Goal: Task Accomplishment & Management: Manage account settings

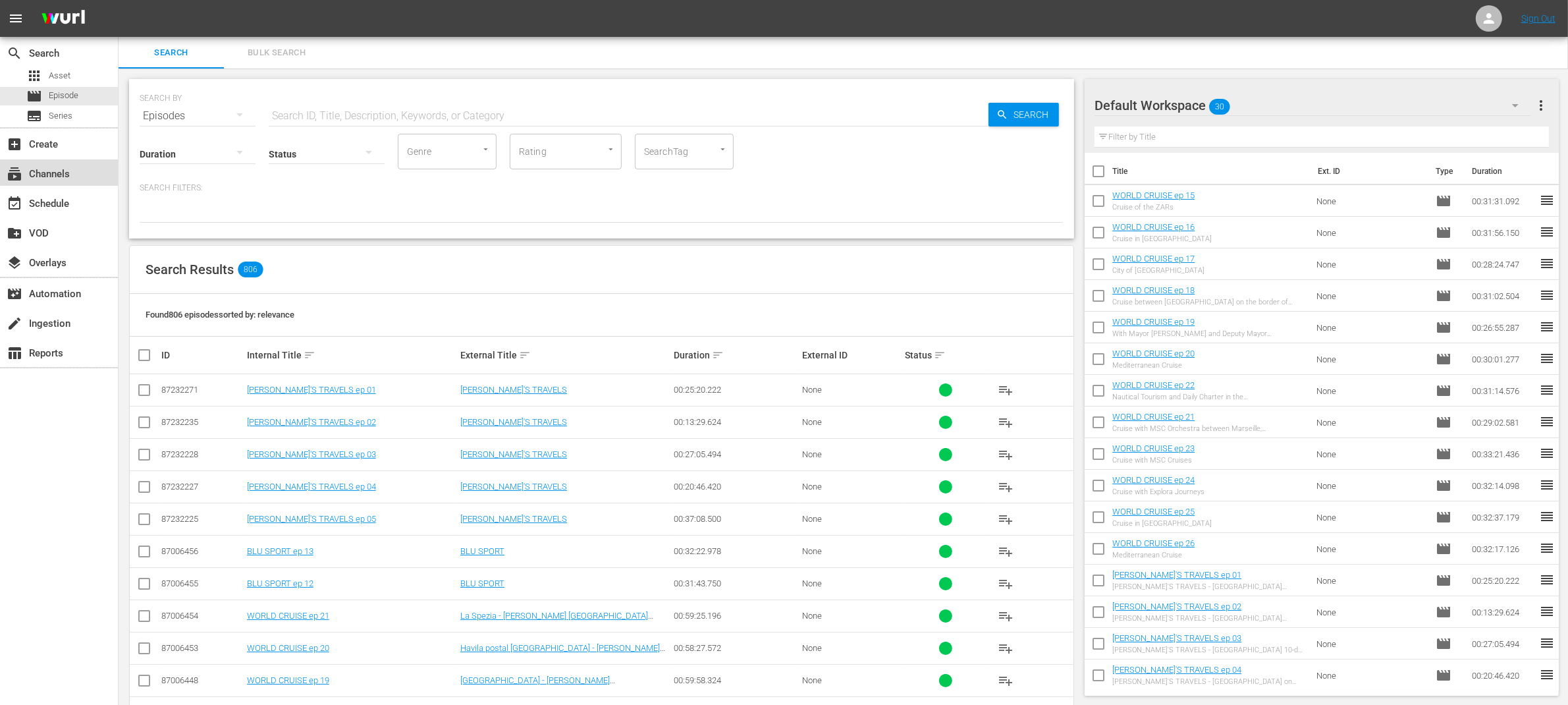
click at [65, 171] on div "subscriptions Channels" at bounding box center [37, 171] width 74 height 12
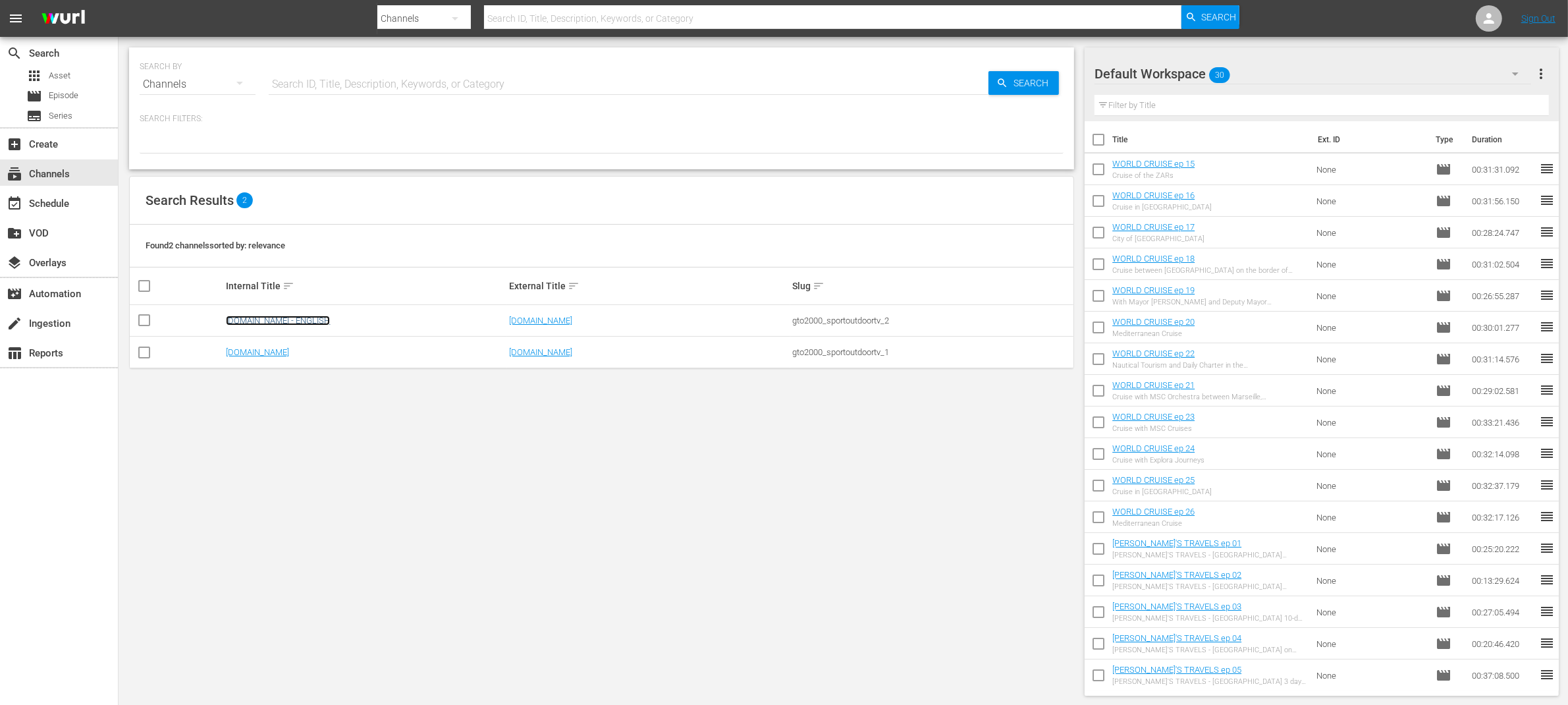
click at [284, 319] on link "[DOMAIN_NAME] - ENGLISH" at bounding box center [277, 320] width 104 height 10
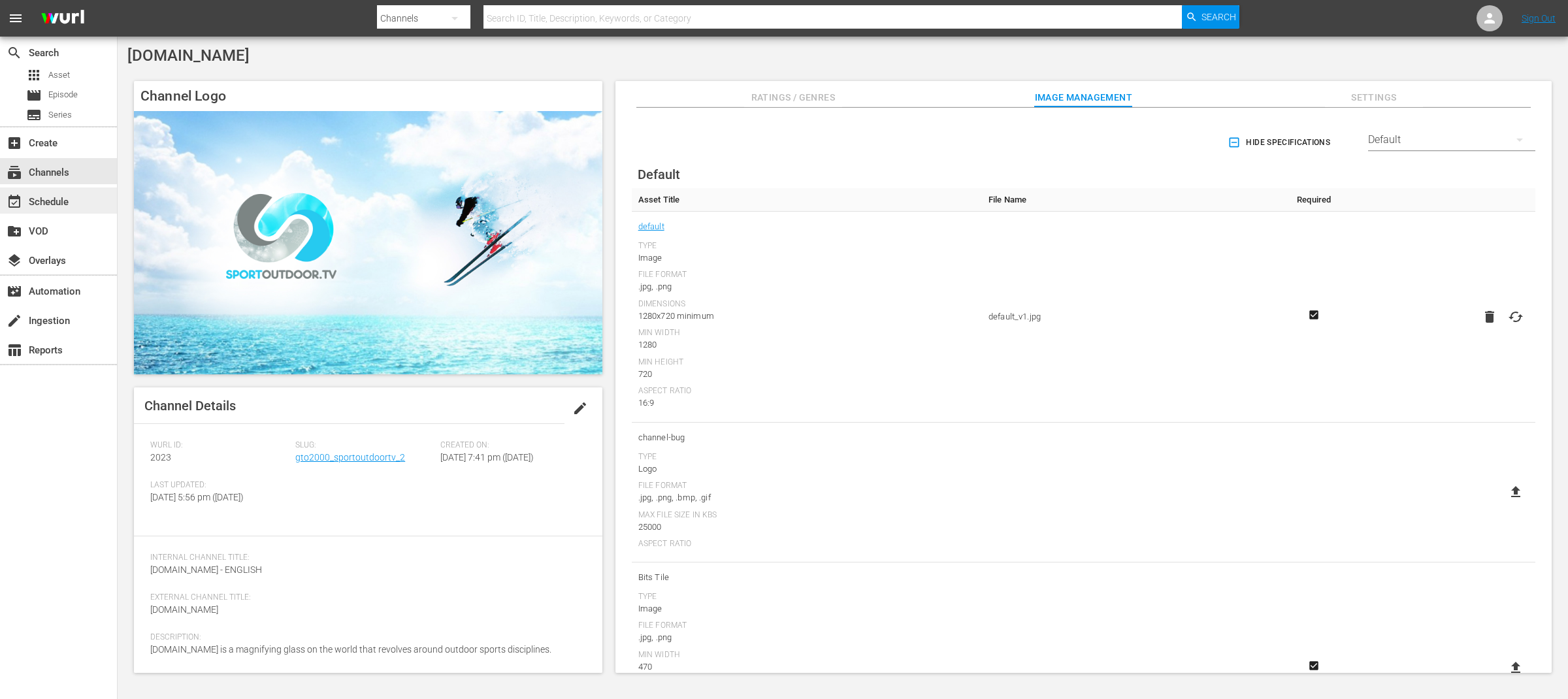
click at [76, 204] on div "event_available Schedule" at bounding box center [58, 200] width 117 height 26
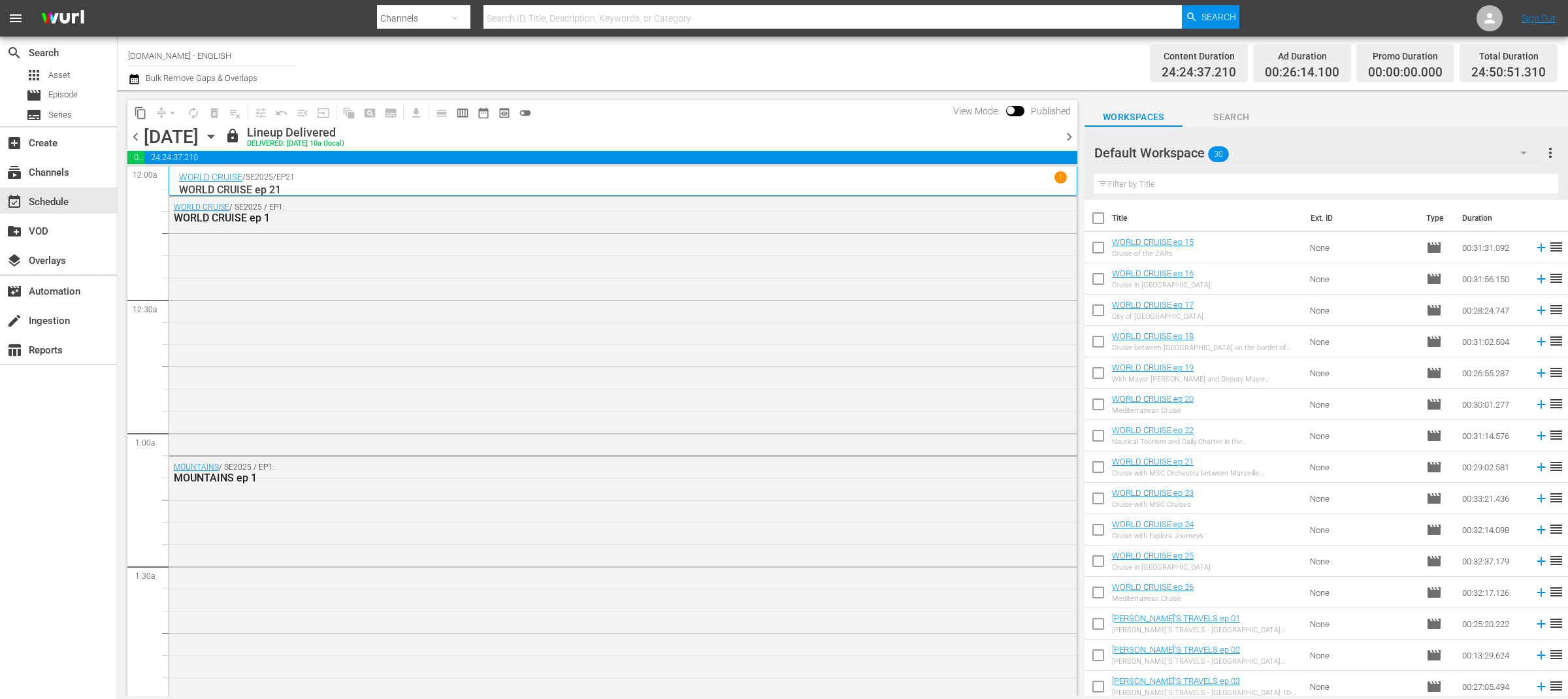
click at [1068, 136] on span "chevron_right" at bounding box center [1068, 136] width 16 height 16
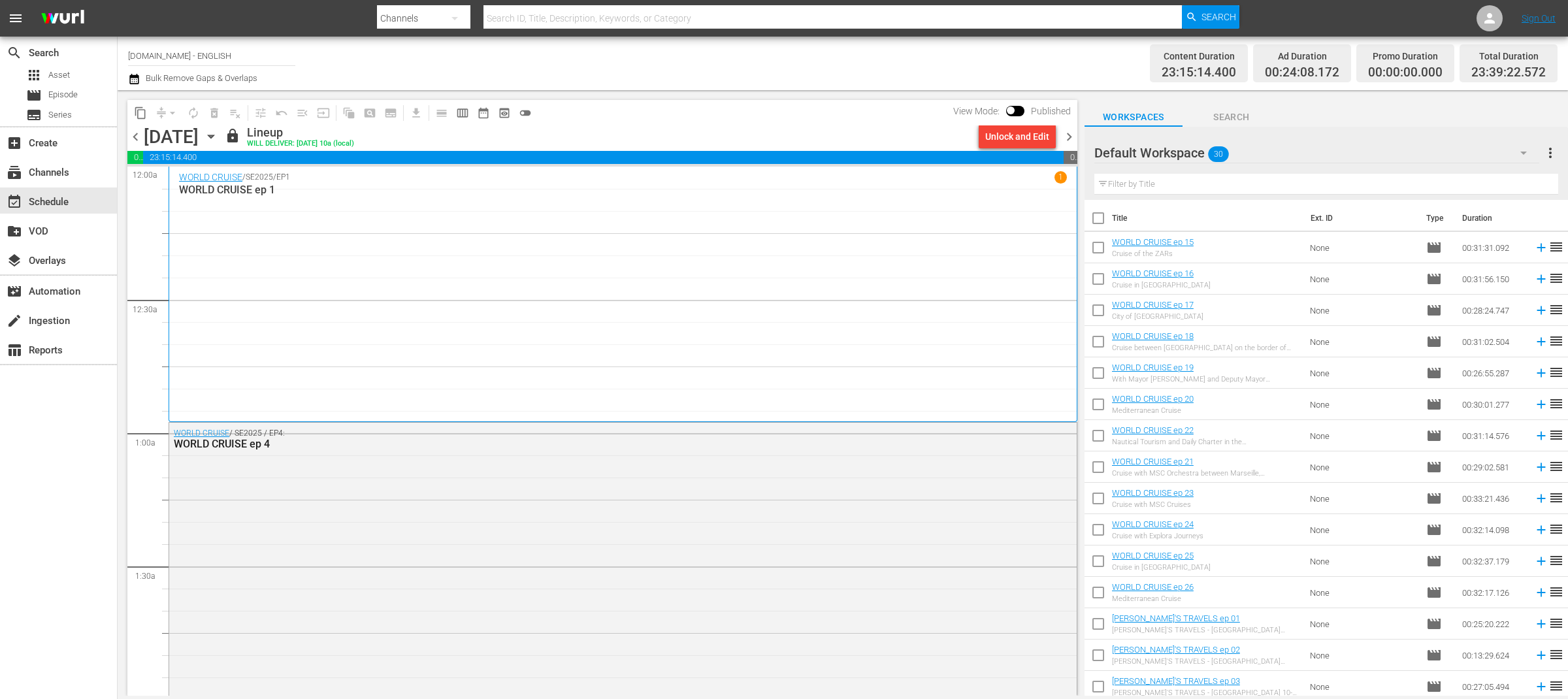
click at [1068, 137] on span "chevron_right" at bounding box center [1068, 136] width 16 height 16
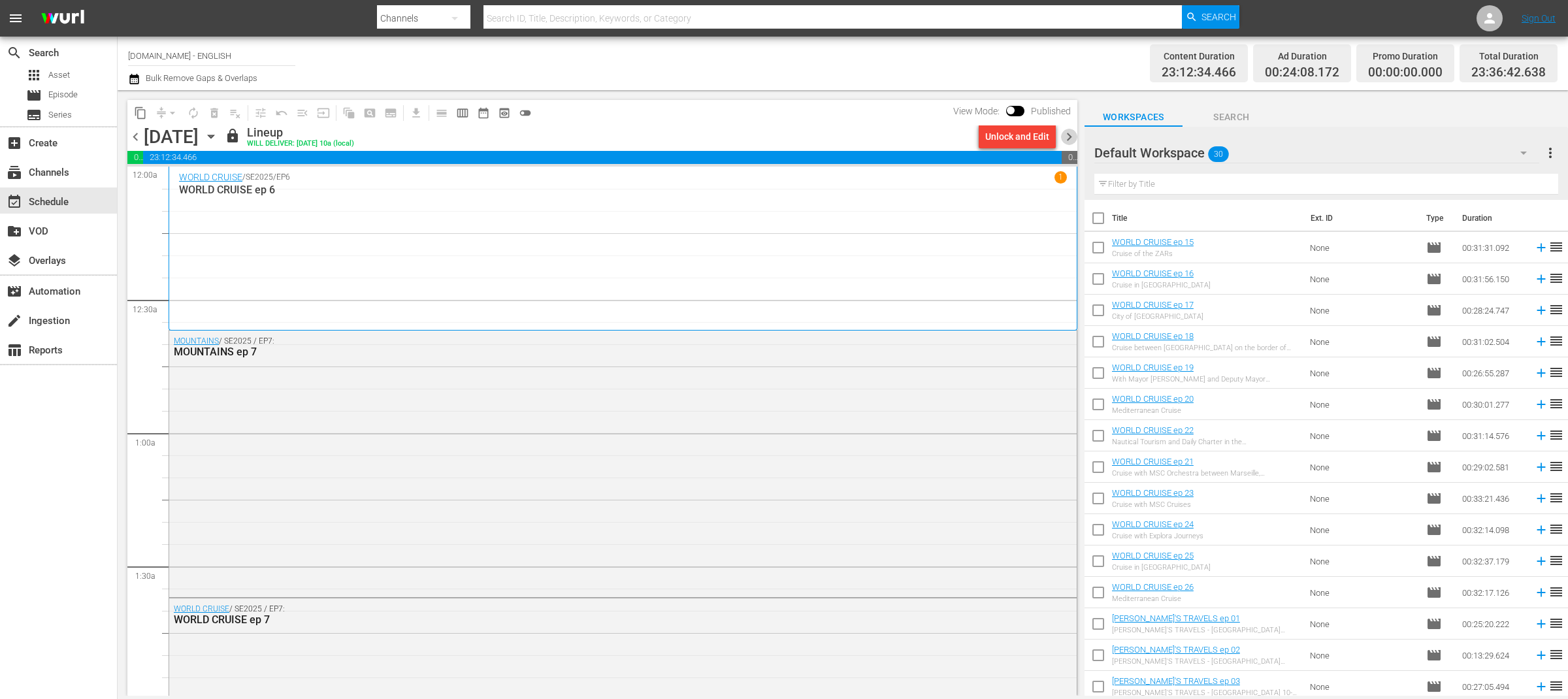
click at [1068, 137] on span "chevron_right" at bounding box center [1068, 136] width 16 height 16
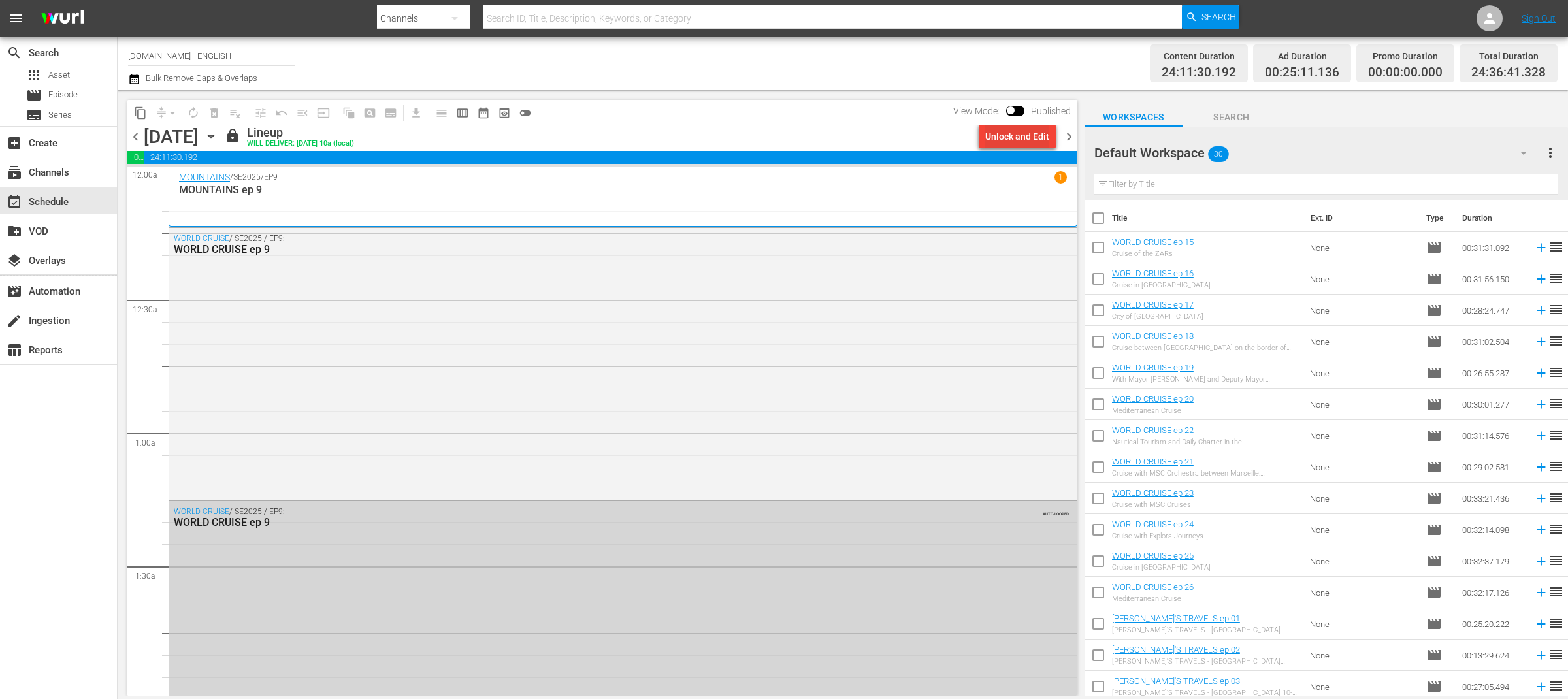
click at [1033, 143] on div "Unlock and Edit" at bounding box center [1017, 136] width 64 height 24
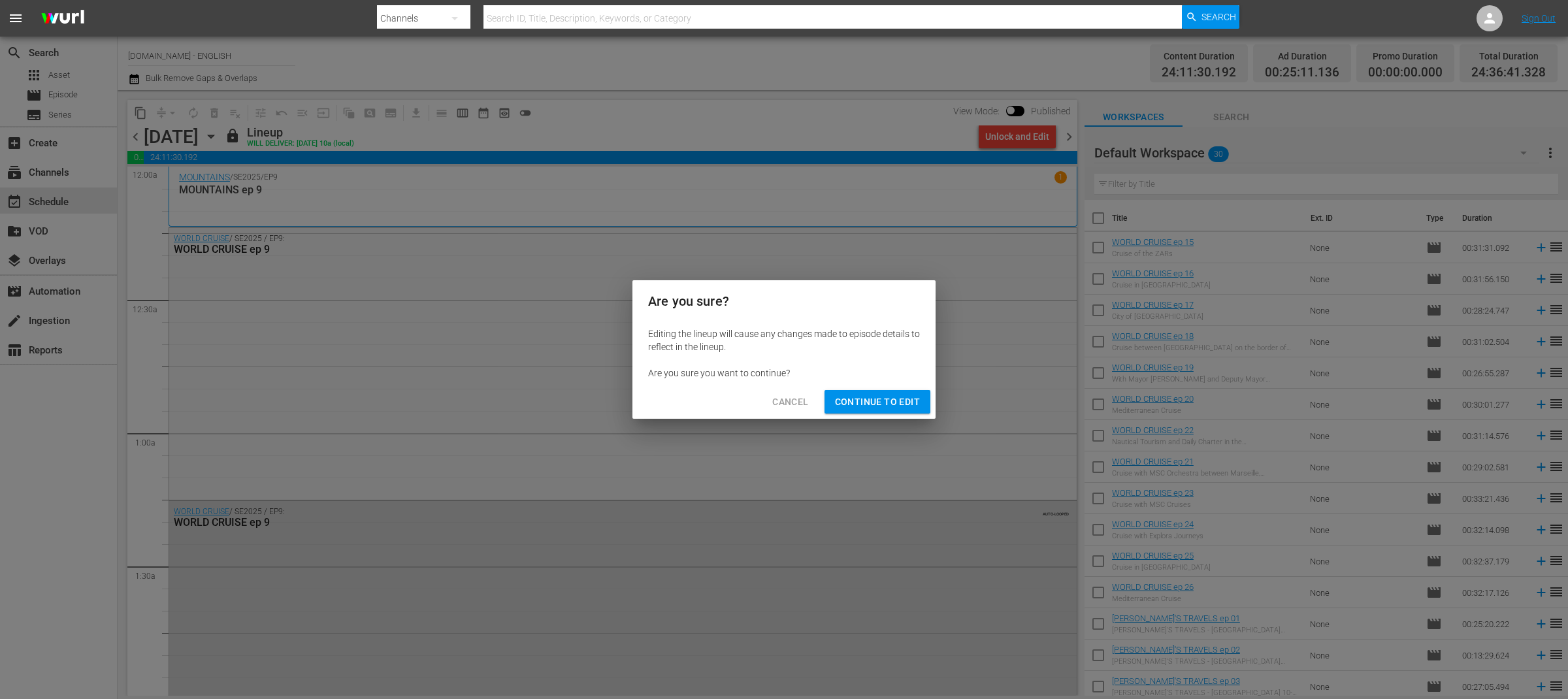
click at [805, 401] on span "Cancel" at bounding box center [789, 402] width 36 height 16
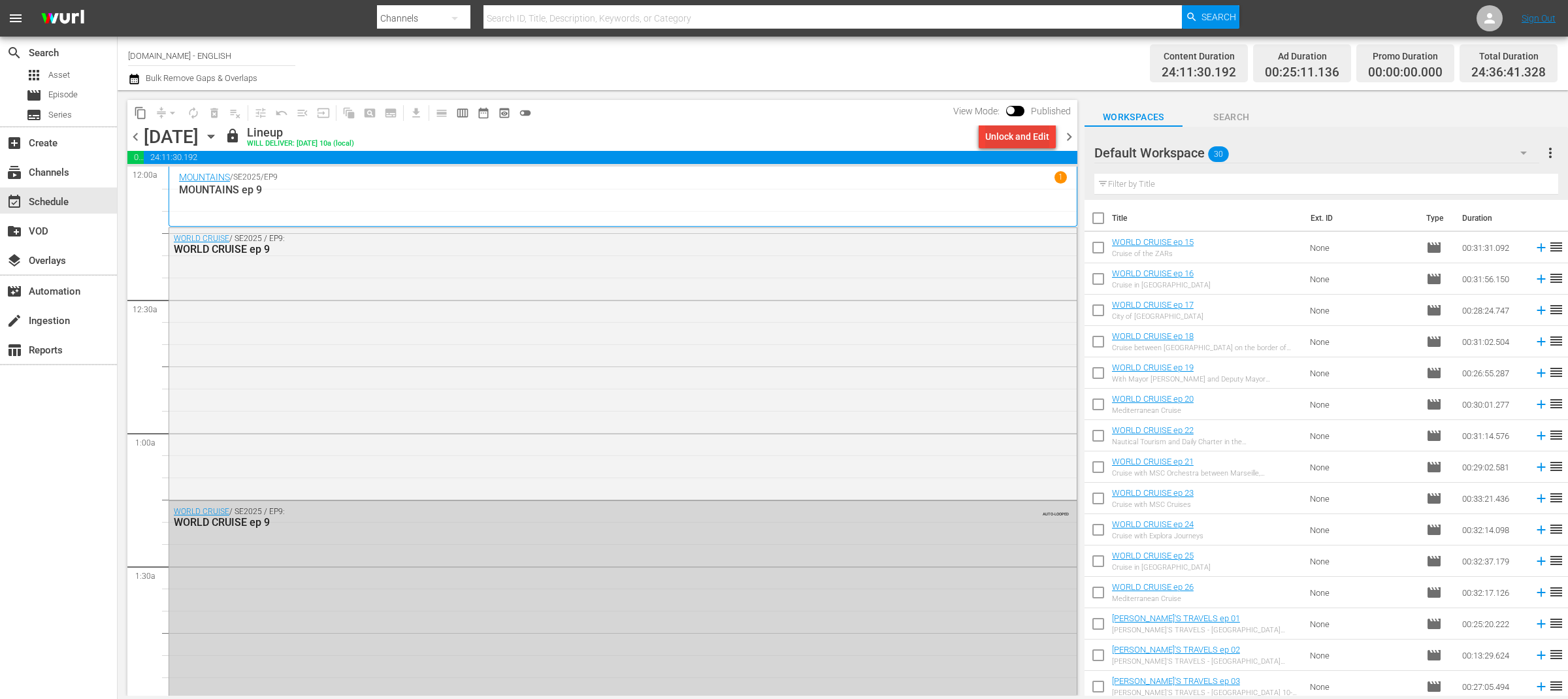
click at [1024, 135] on div "Unlock and Edit" at bounding box center [1017, 136] width 64 height 24
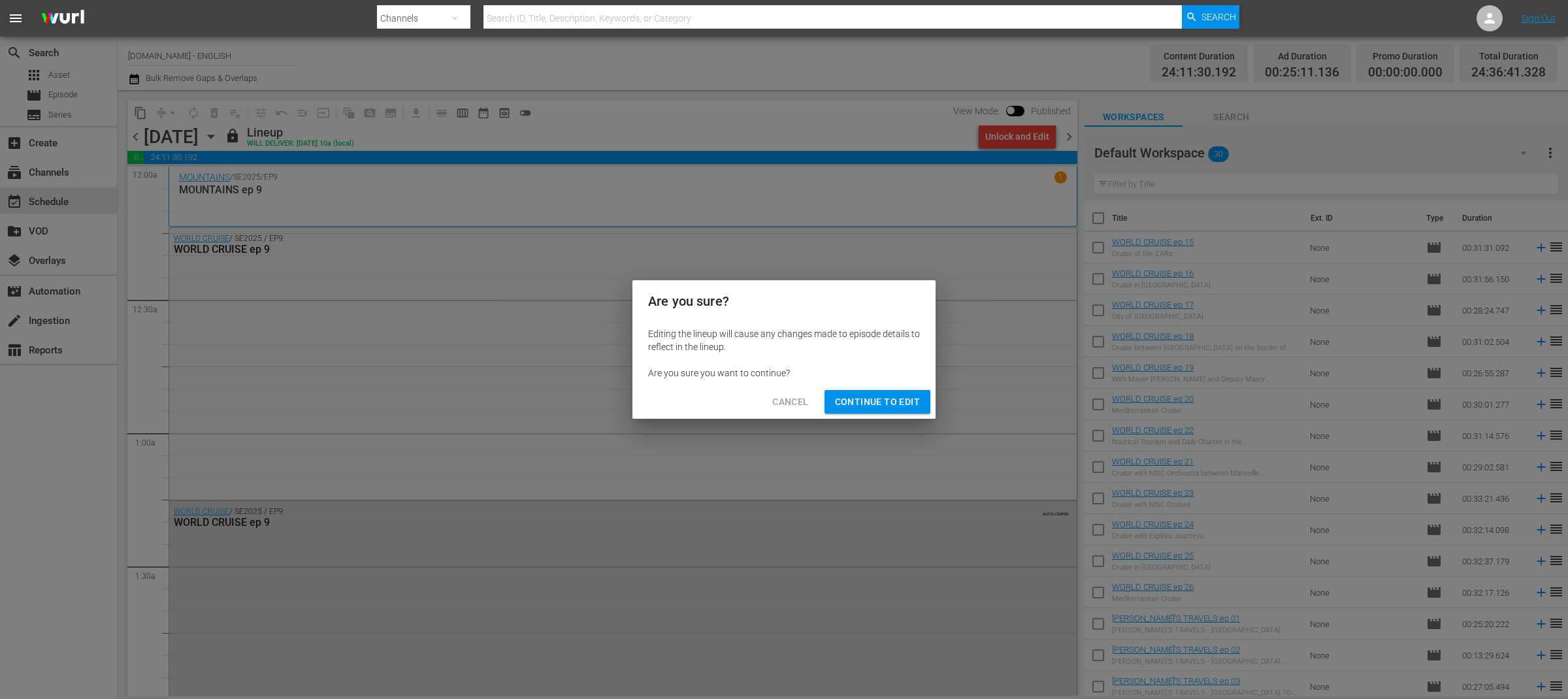
click at [898, 408] on span "Continue to Edit" at bounding box center [877, 402] width 85 height 16
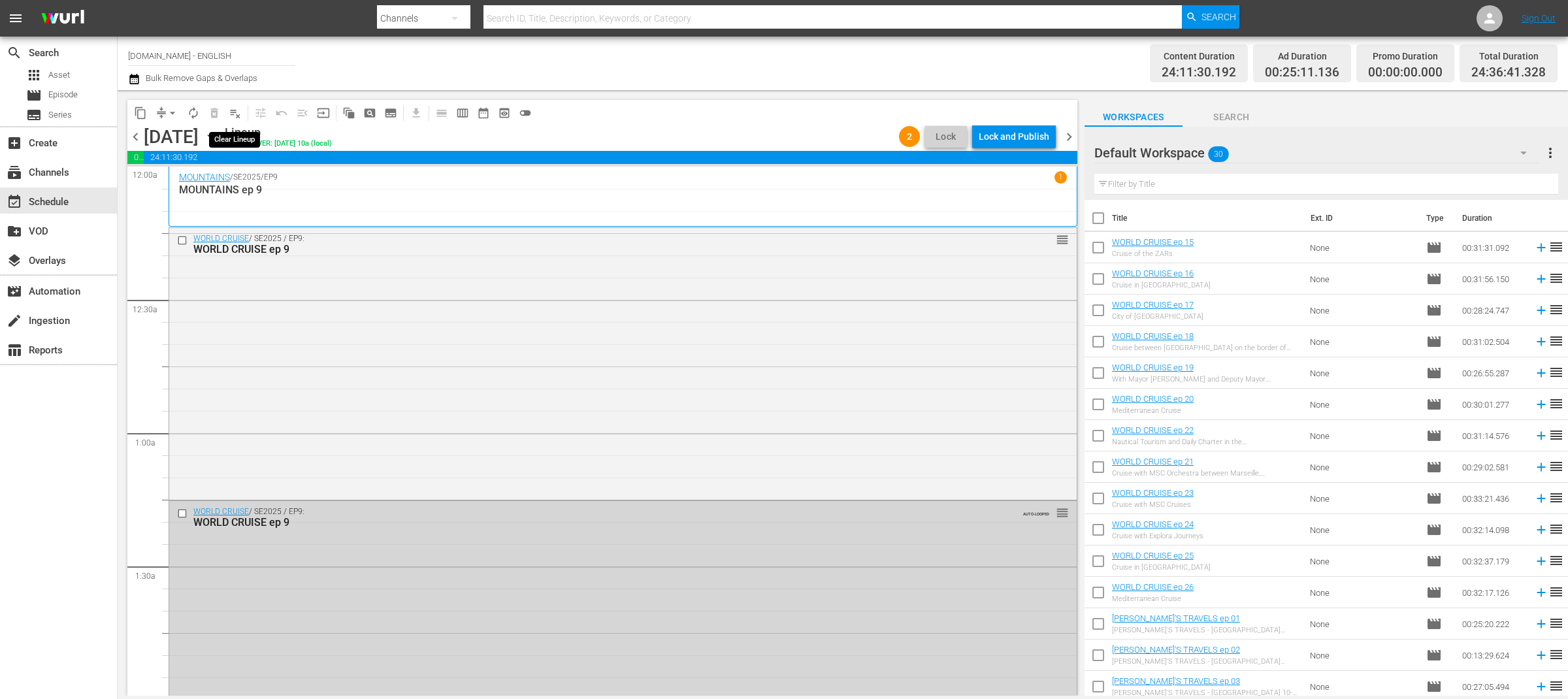
click at [235, 112] on span "playlist_remove_outlined" at bounding box center [235, 113] width 13 height 13
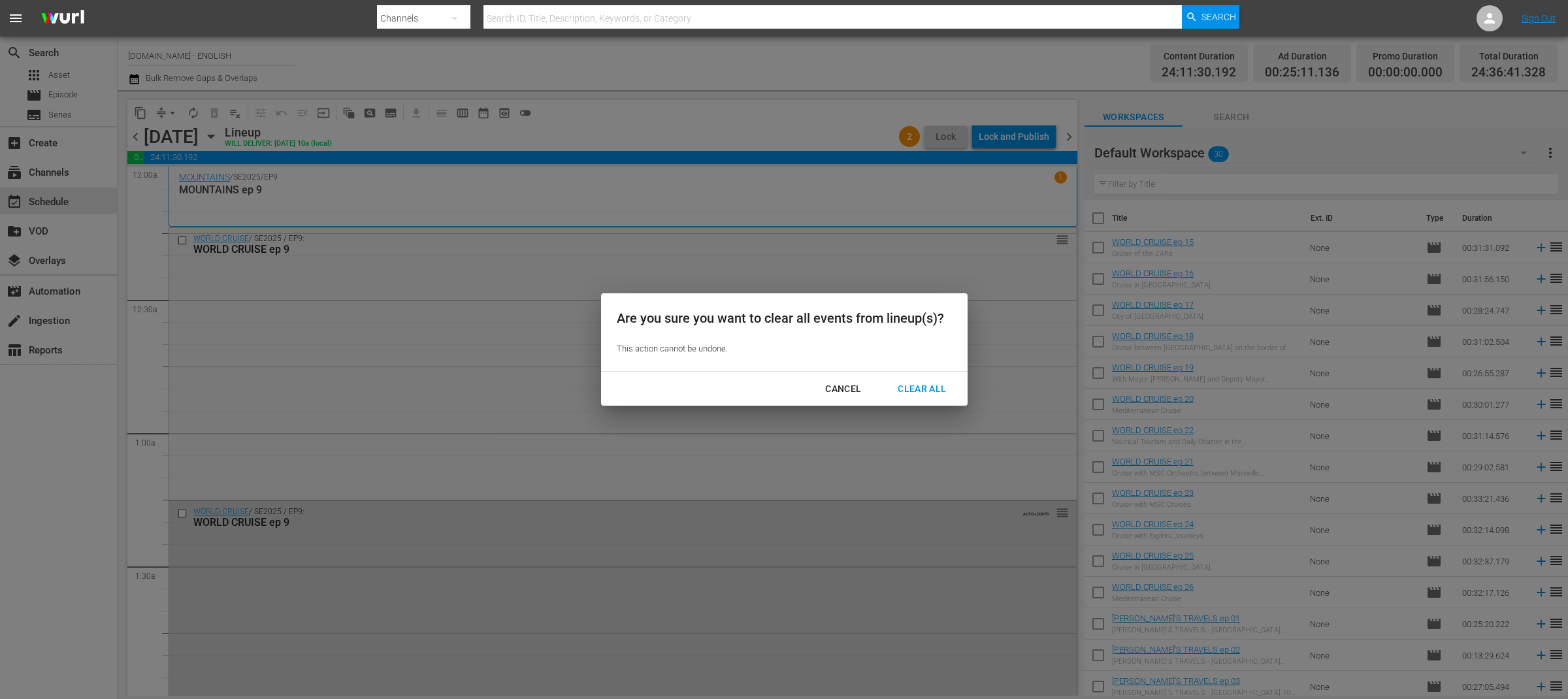
click at [923, 393] on div "Clear All" at bounding box center [921, 388] width 69 height 16
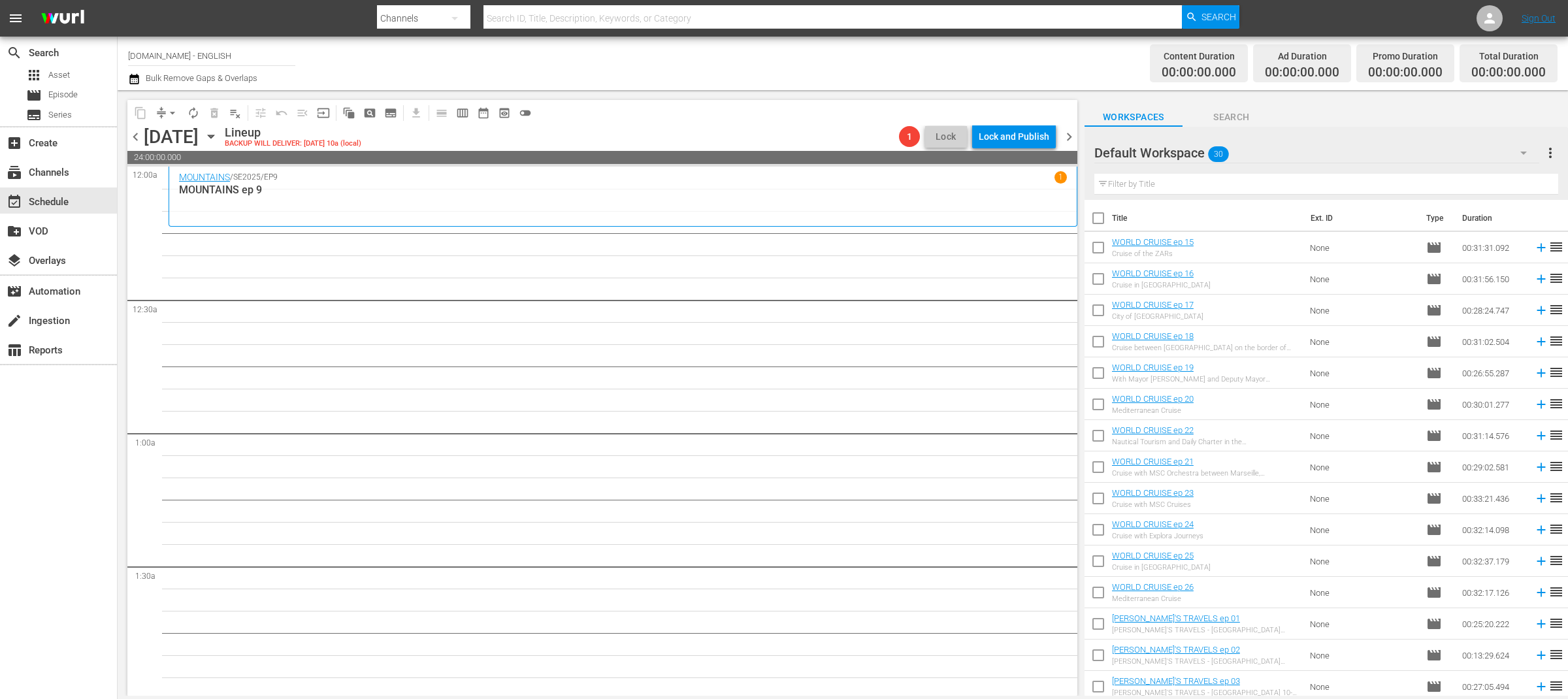
click at [132, 138] on span "chevron_left" at bounding box center [135, 136] width 16 height 16
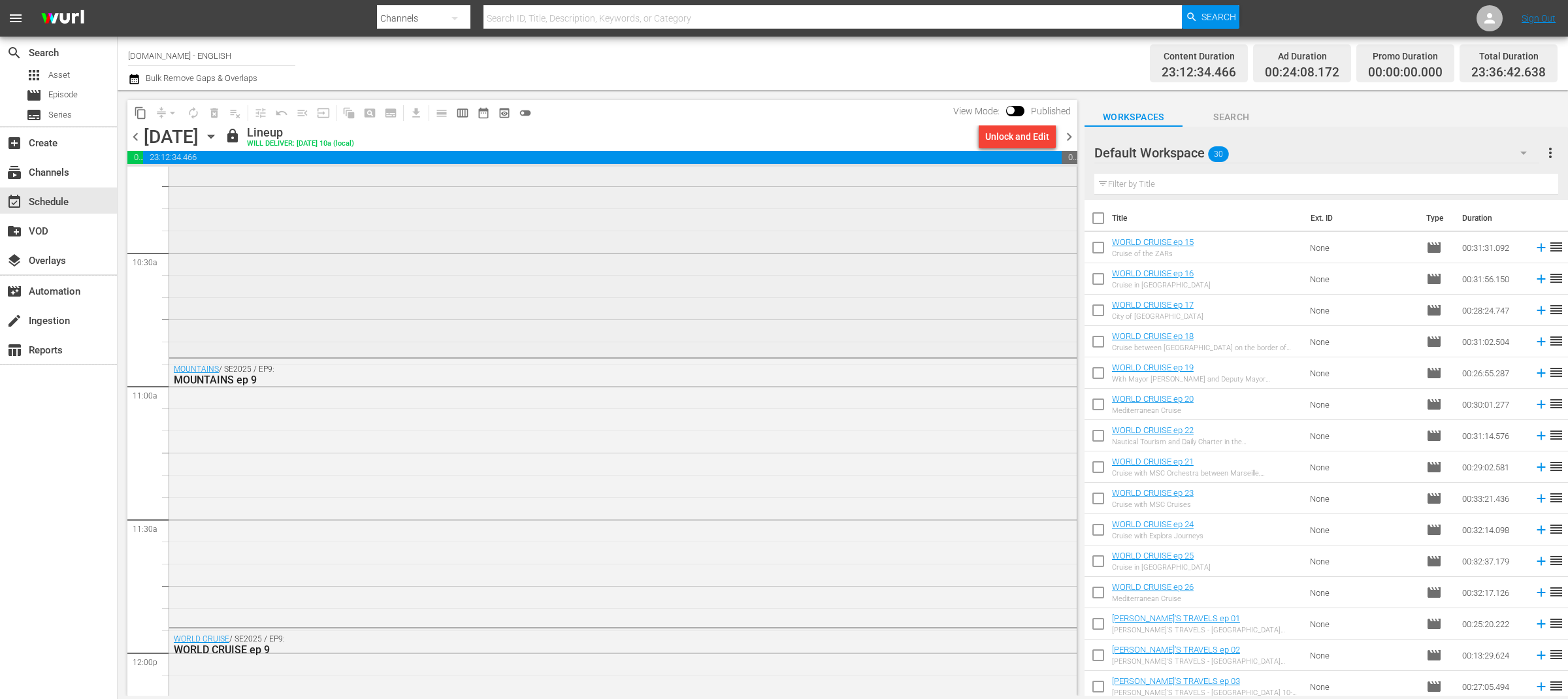
scroll to position [2887, 0]
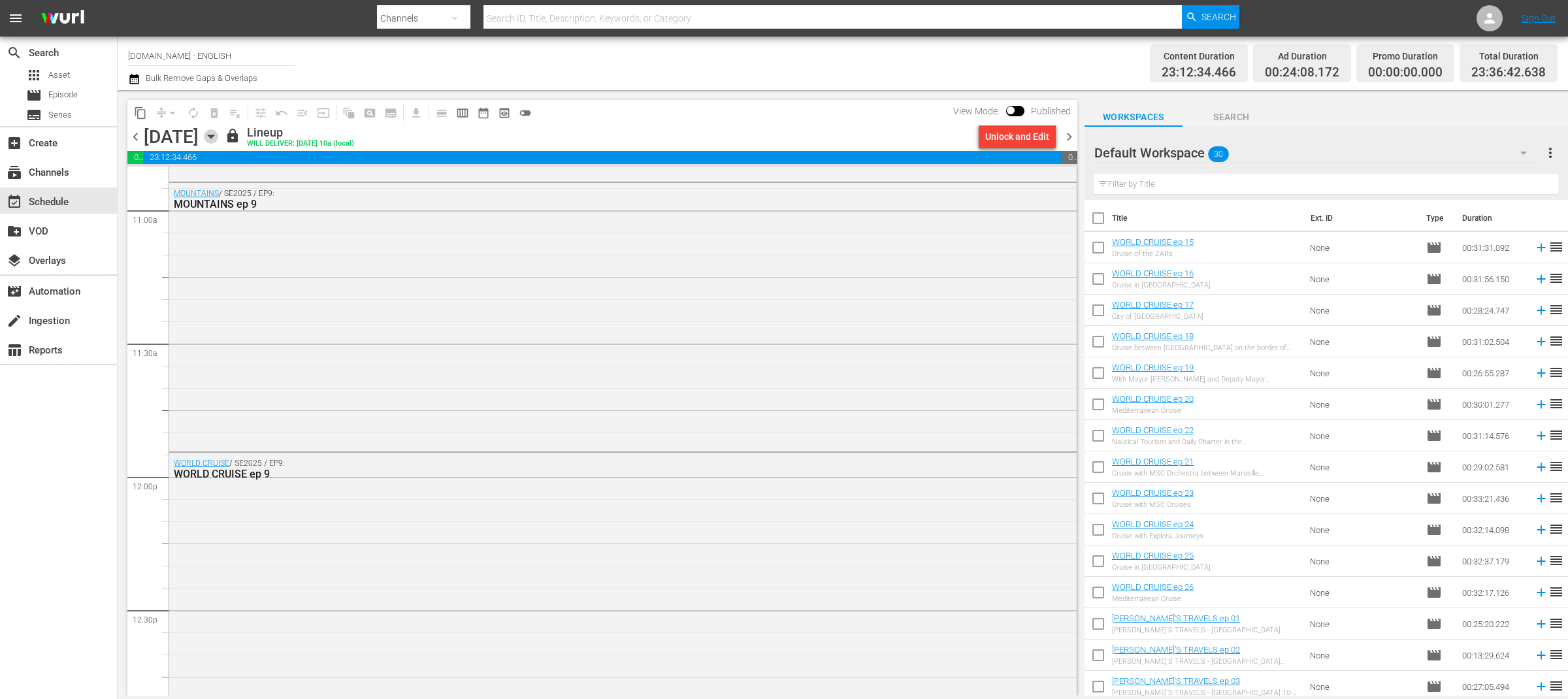
click at [218, 133] on icon "button" at bounding box center [210, 136] width 14 height 14
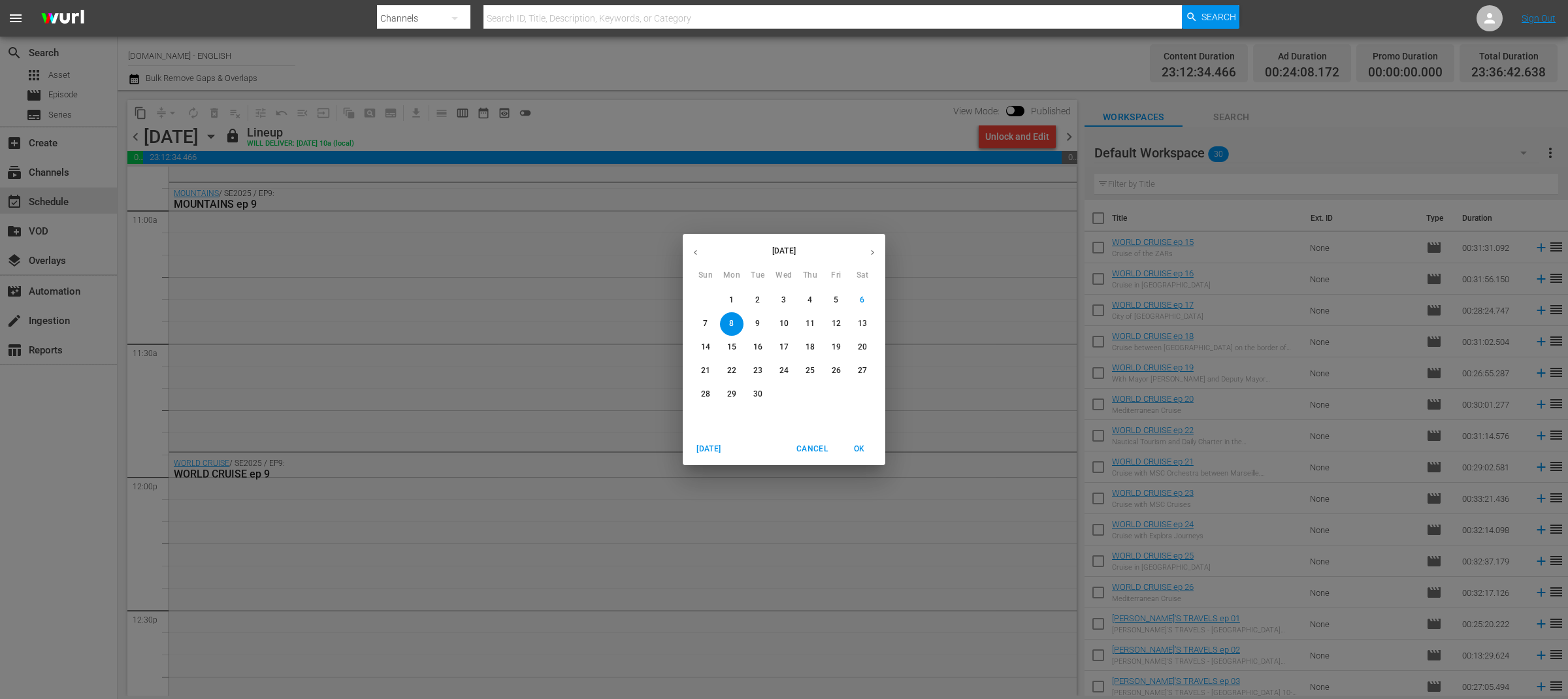
click at [57, 168] on div "[DATE] Sun Mon Tue Wed Thu Fri Sat 31 1 2 3 4 5 6 7 8 9 10 11 12 13 14 15 16 17…" at bounding box center [784, 349] width 1568 height 699
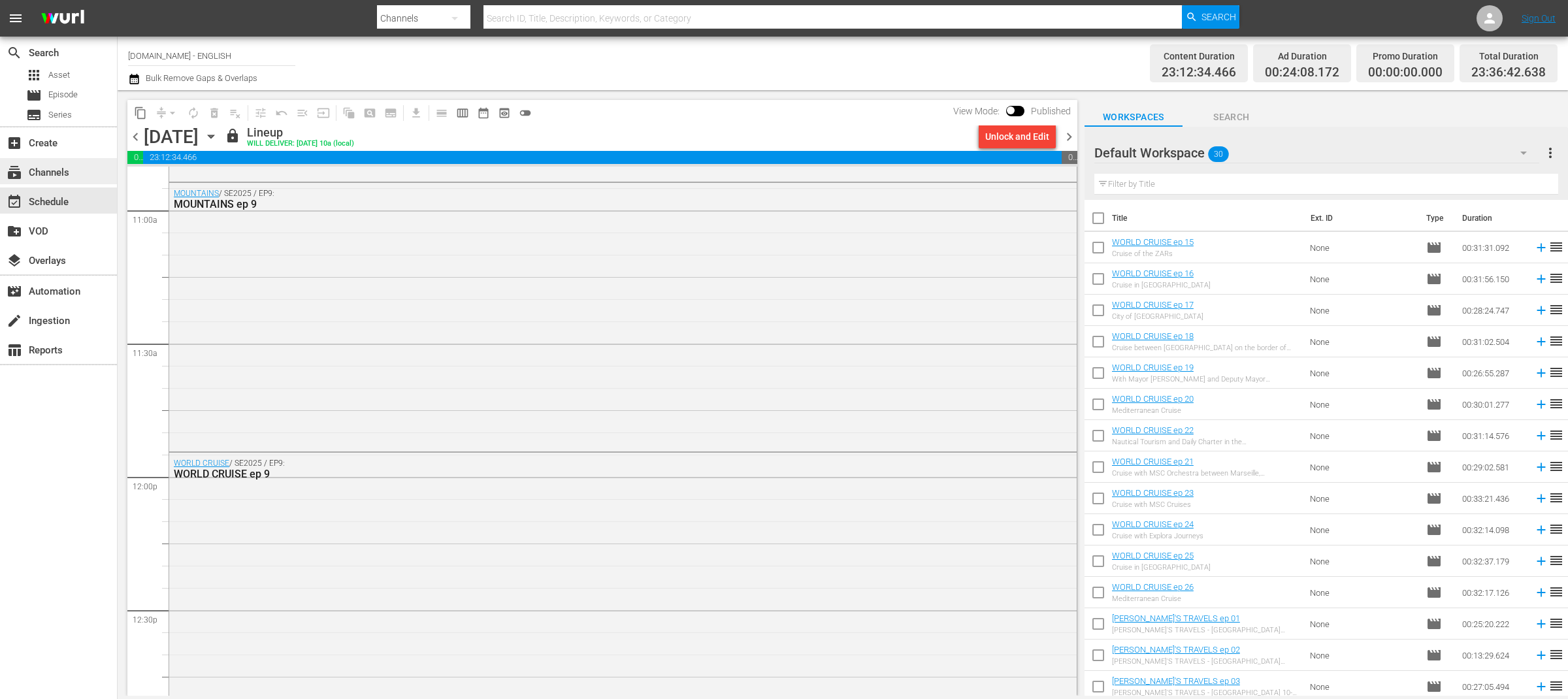
click at [53, 175] on div "subscriptions Channels" at bounding box center [37, 170] width 73 height 11
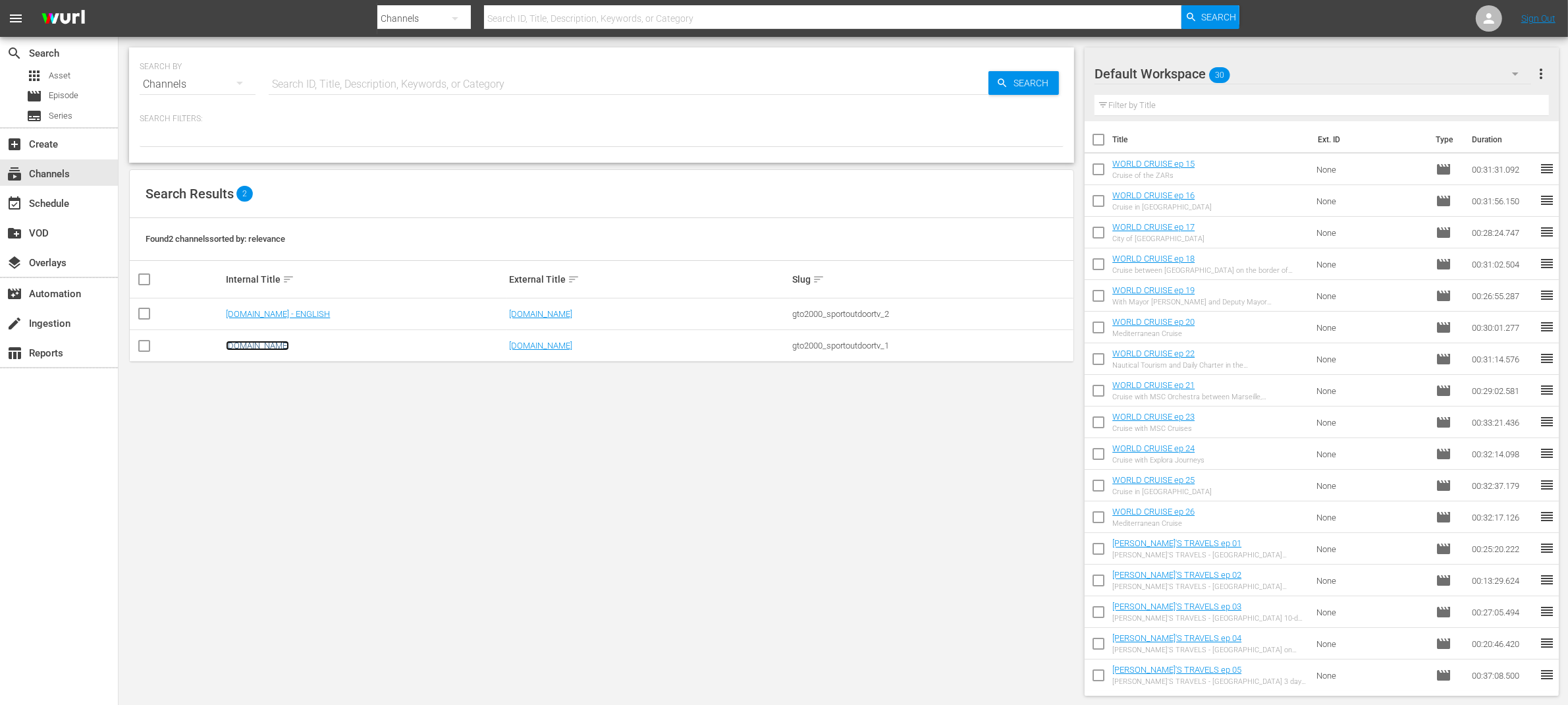
click at [264, 342] on link "[DOMAIN_NAME]" at bounding box center [257, 345] width 63 height 10
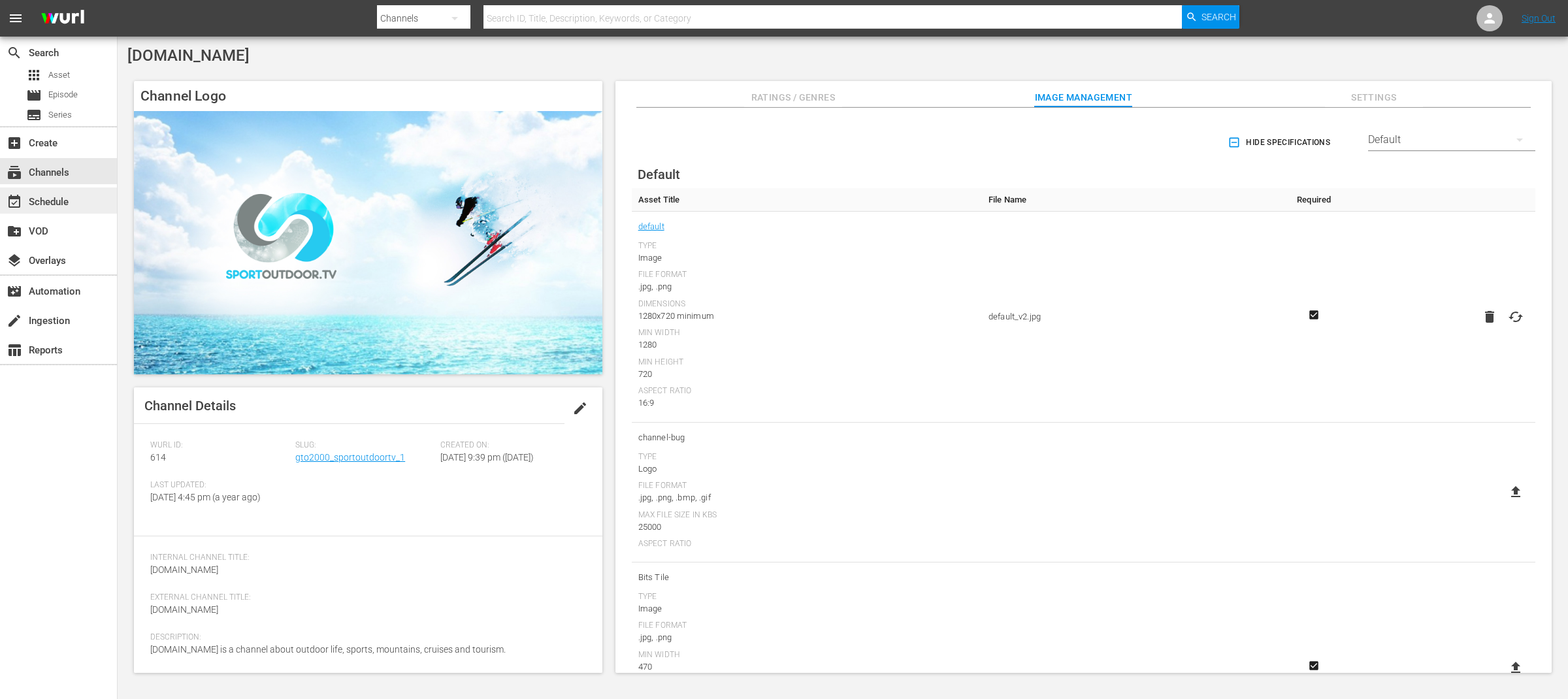
click at [79, 198] on div "event_available Schedule" at bounding box center [58, 200] width 117 height 26
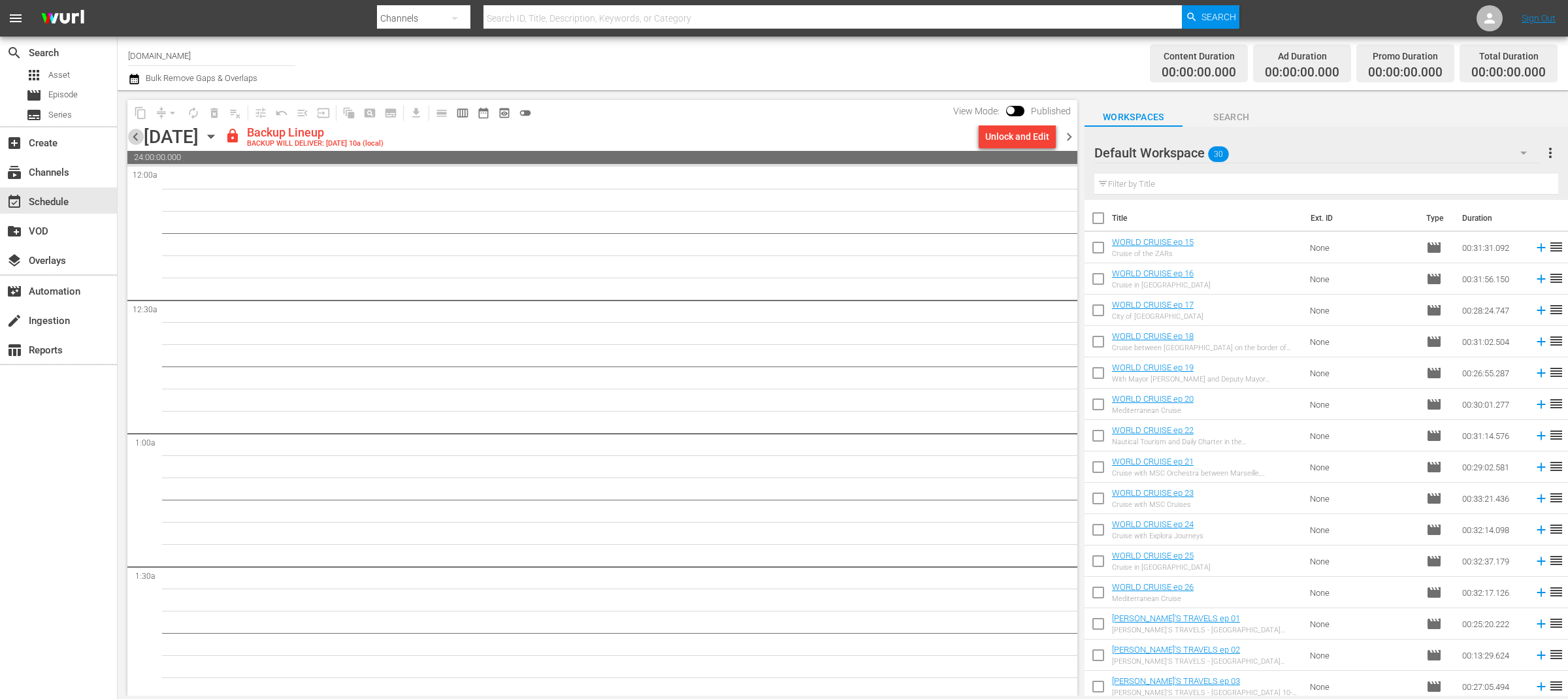
click at [137, 134] on span "chevron_left" at bounding box center [135, 136] width 16 height 16
click at [1017, 135] on div "Unlock and Edit" at bounding box center [1017, 136] width 64 height 24
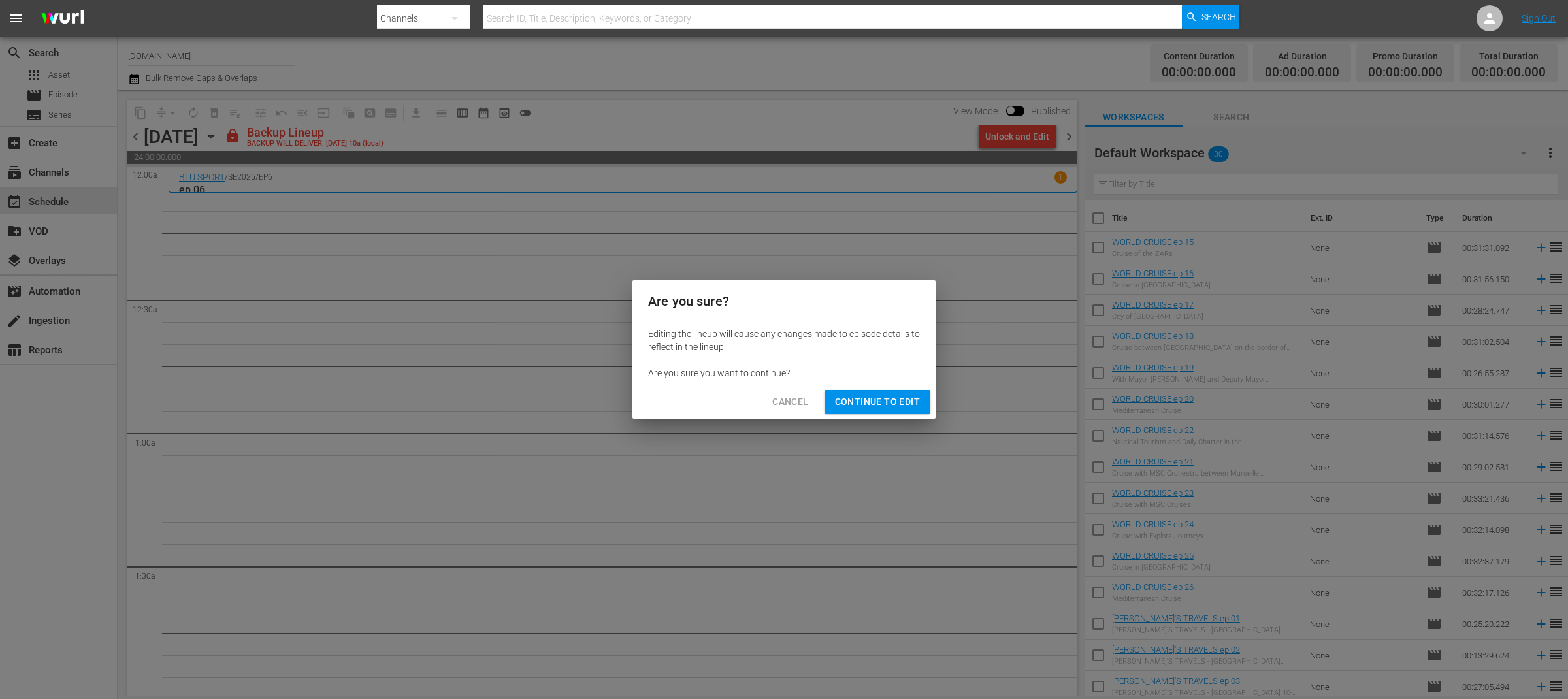
click at [908, 402] on span "Continue to Edit" at bounding box center [877, 402] width 85 height 16
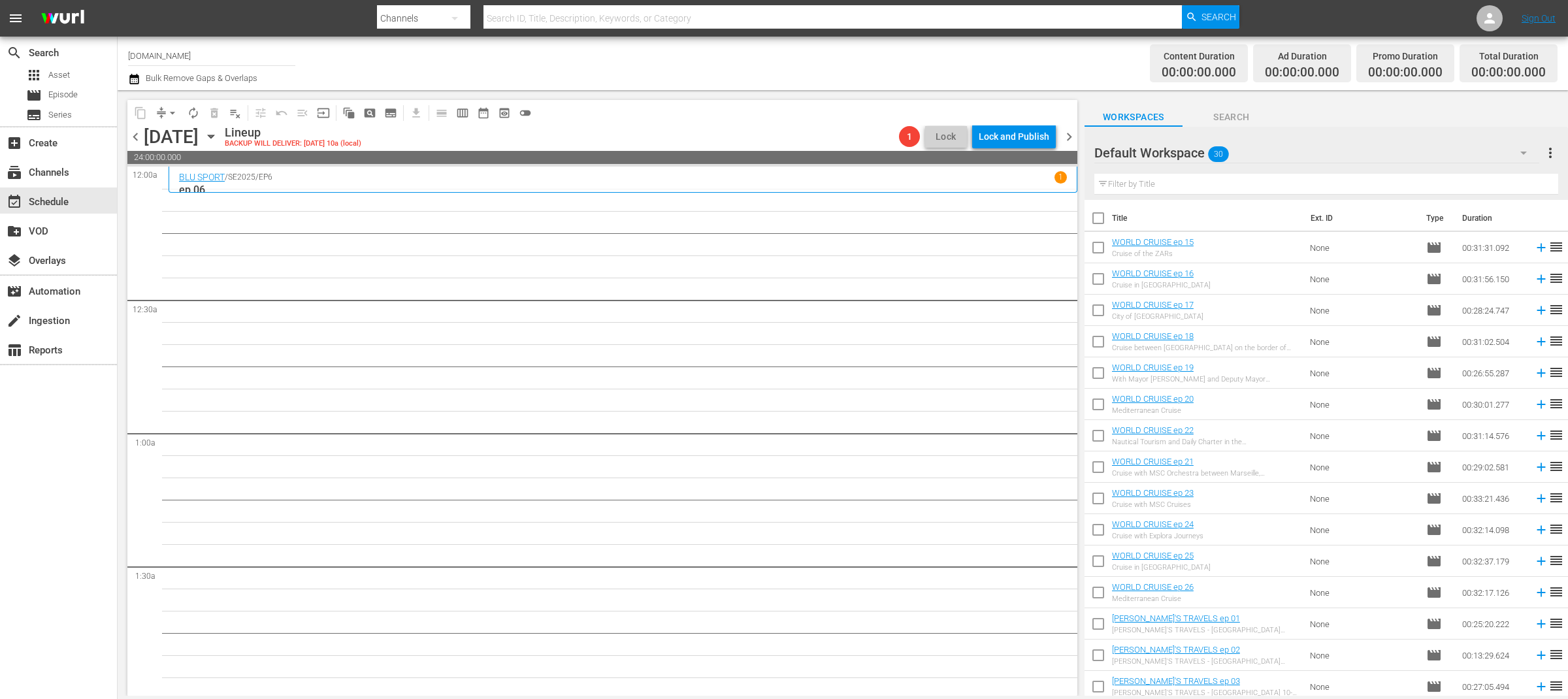
click at [133, 131] on span "chevron_left" at bounding box center [135, 136] width 16 height 16
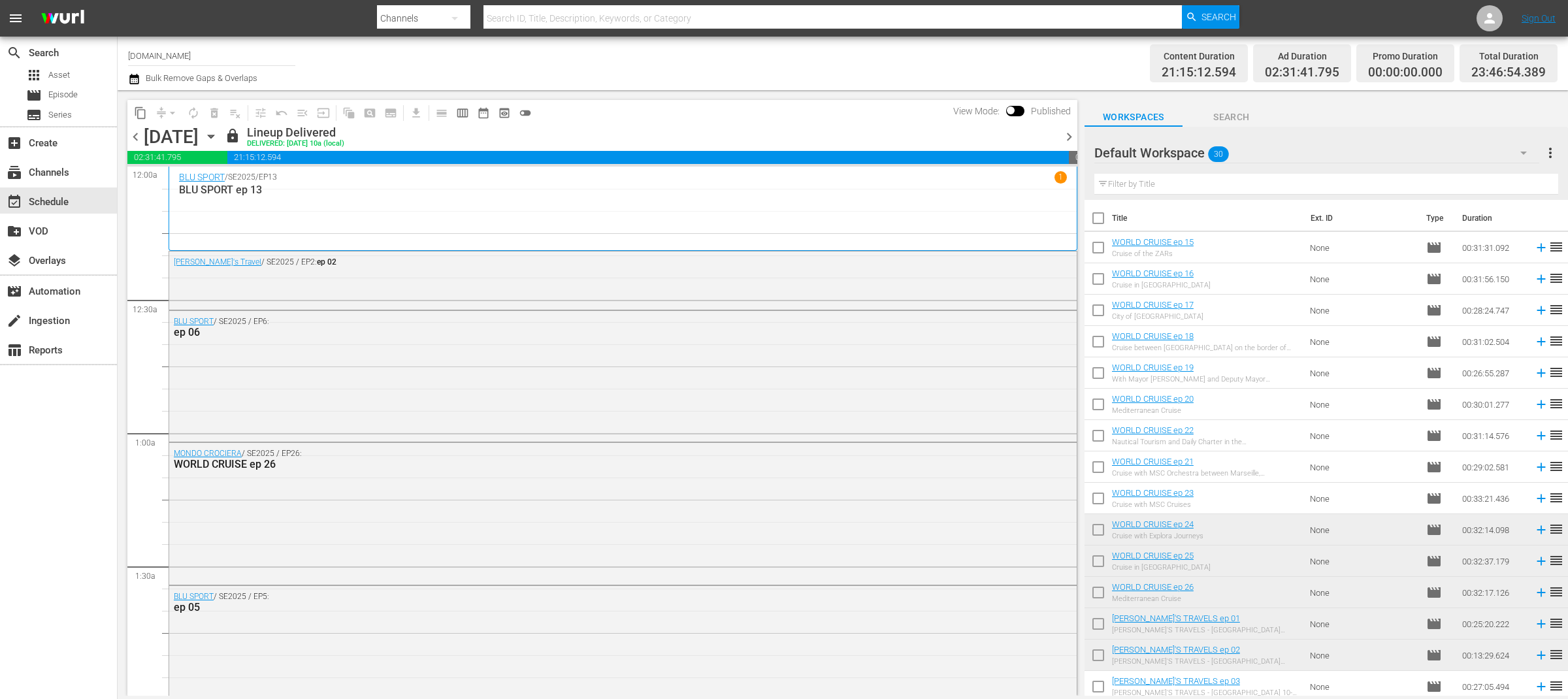
click at [133, 131] on span "chevron_left" at bounding box center [135, 136] width 16 height 16
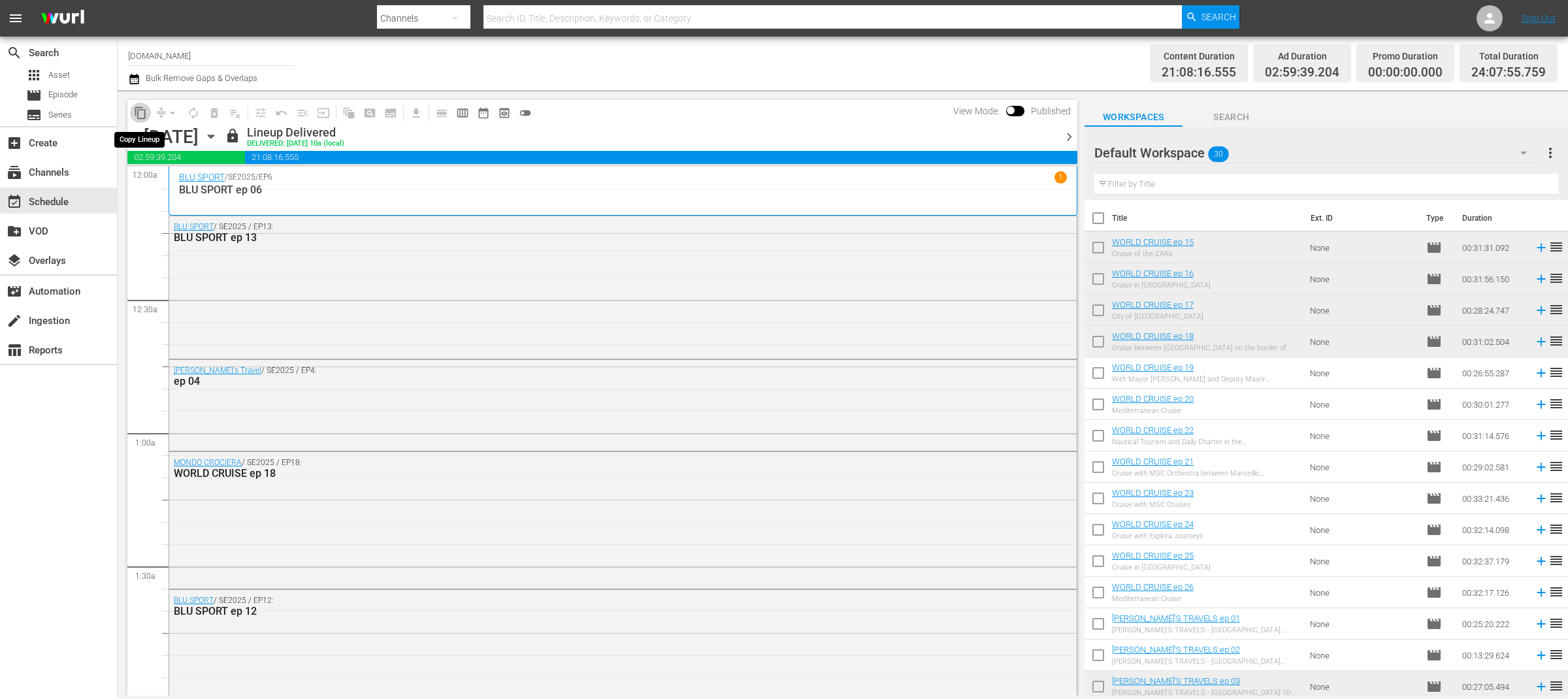
click at [139, 109] on span "content_copy" at bounding box center [140, 113] width 13 height 13
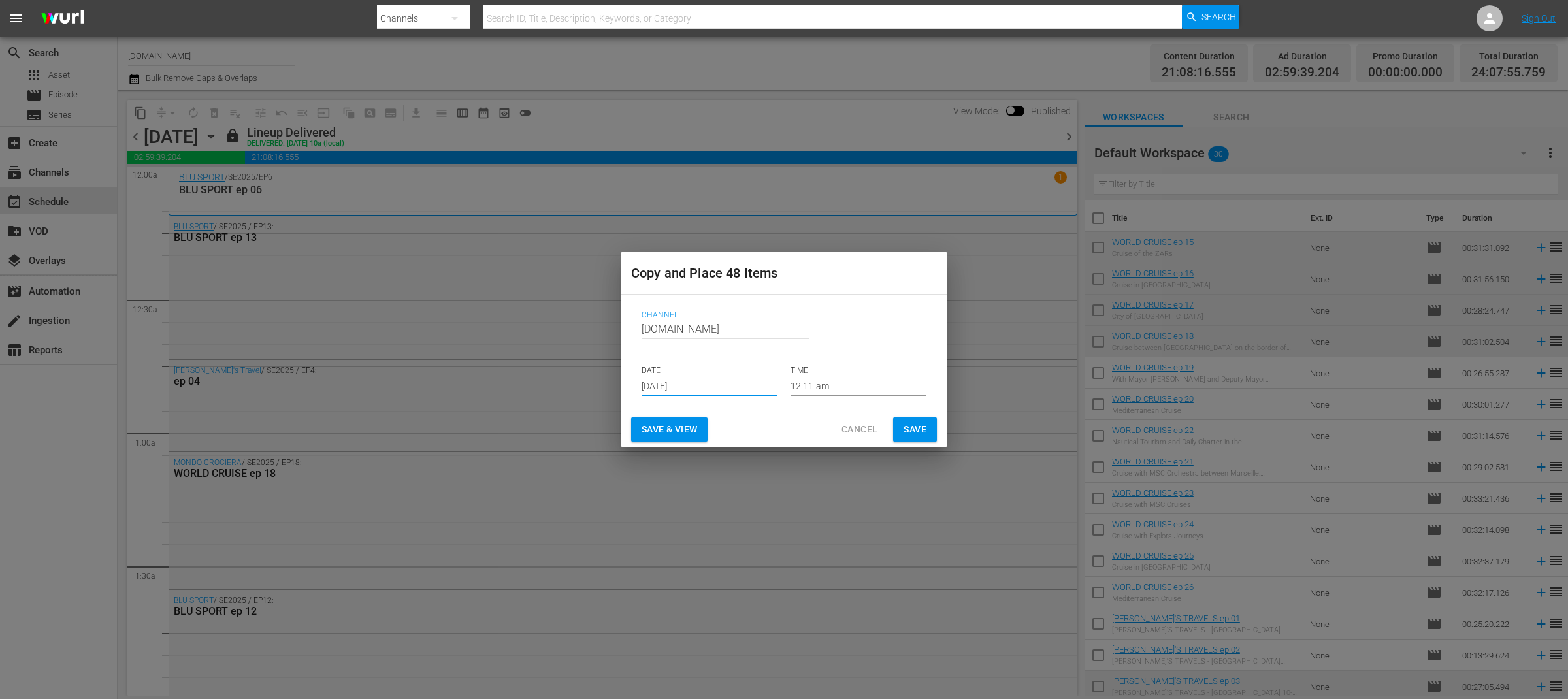
click at [715, 390] on input "[DATE]" at bounding box center [709, 386] width 136 height 20
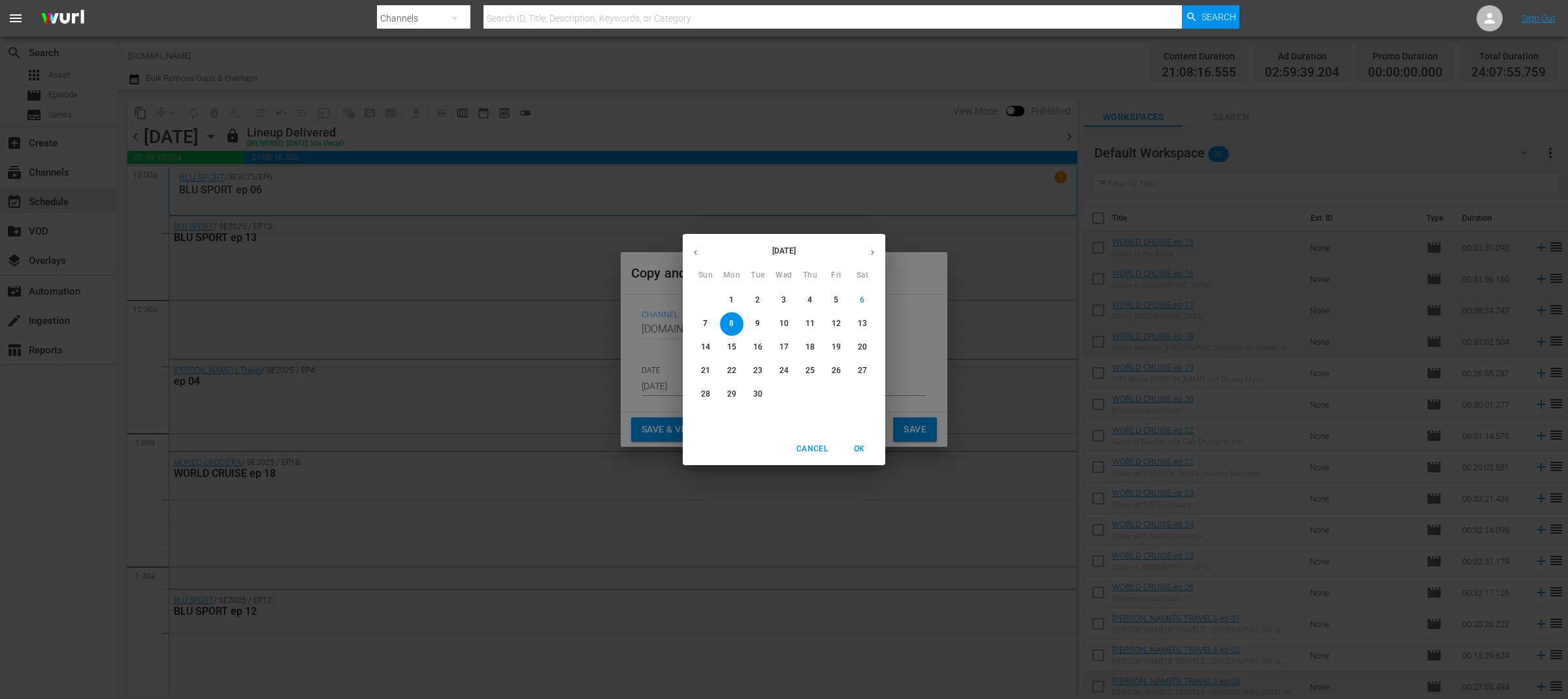
click at [707, 321] on p "7" at bounding box center [705, 323] width 5 height 11
type input "[DATE]"
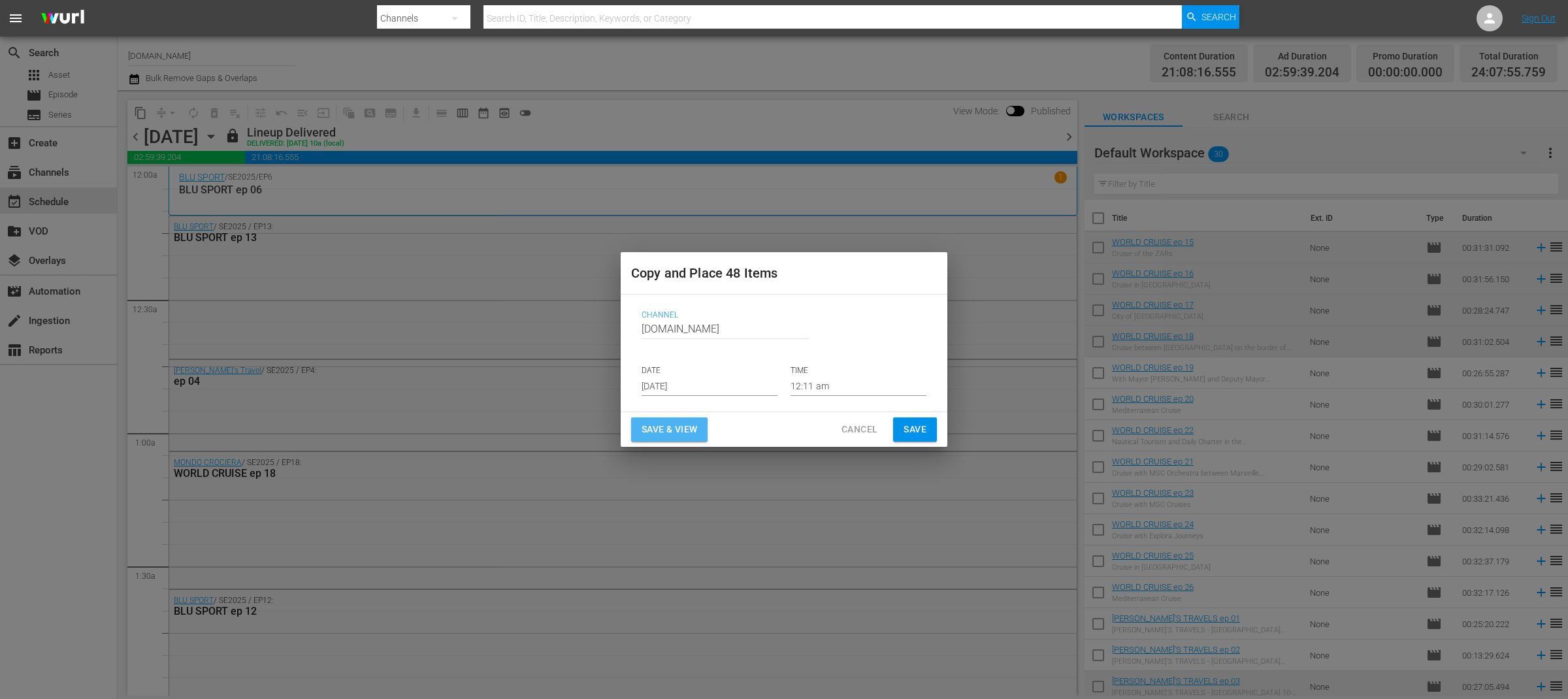
click at [673, 430] on span "Save & View" at bounding box center [669, 428] width 56 height 16
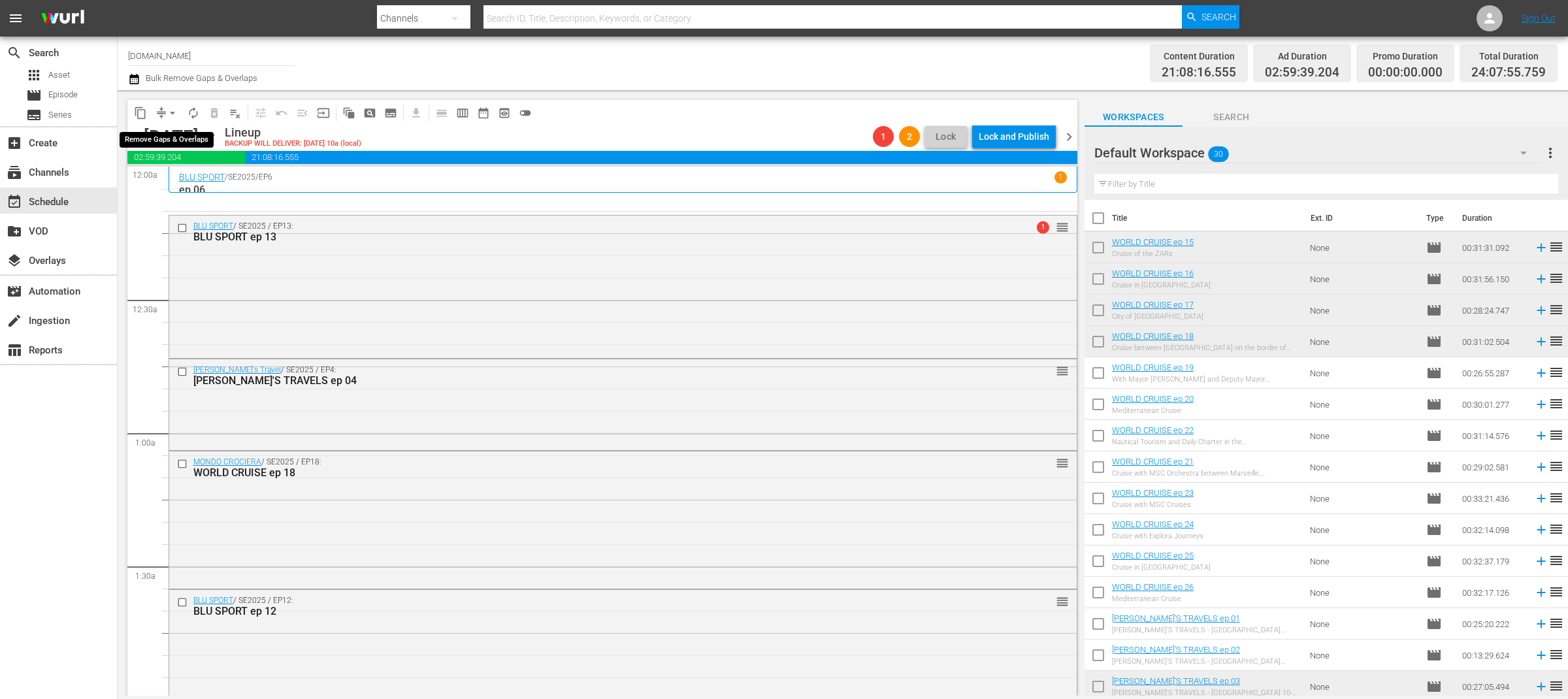
click at [171, 114] on span "arrow_drop_down" at bounding box center [172, 113] width 13 height 13
click at [175, 185] on li "Align to End of Previous Day" at bounding box center [173, 181] width 137 height 21
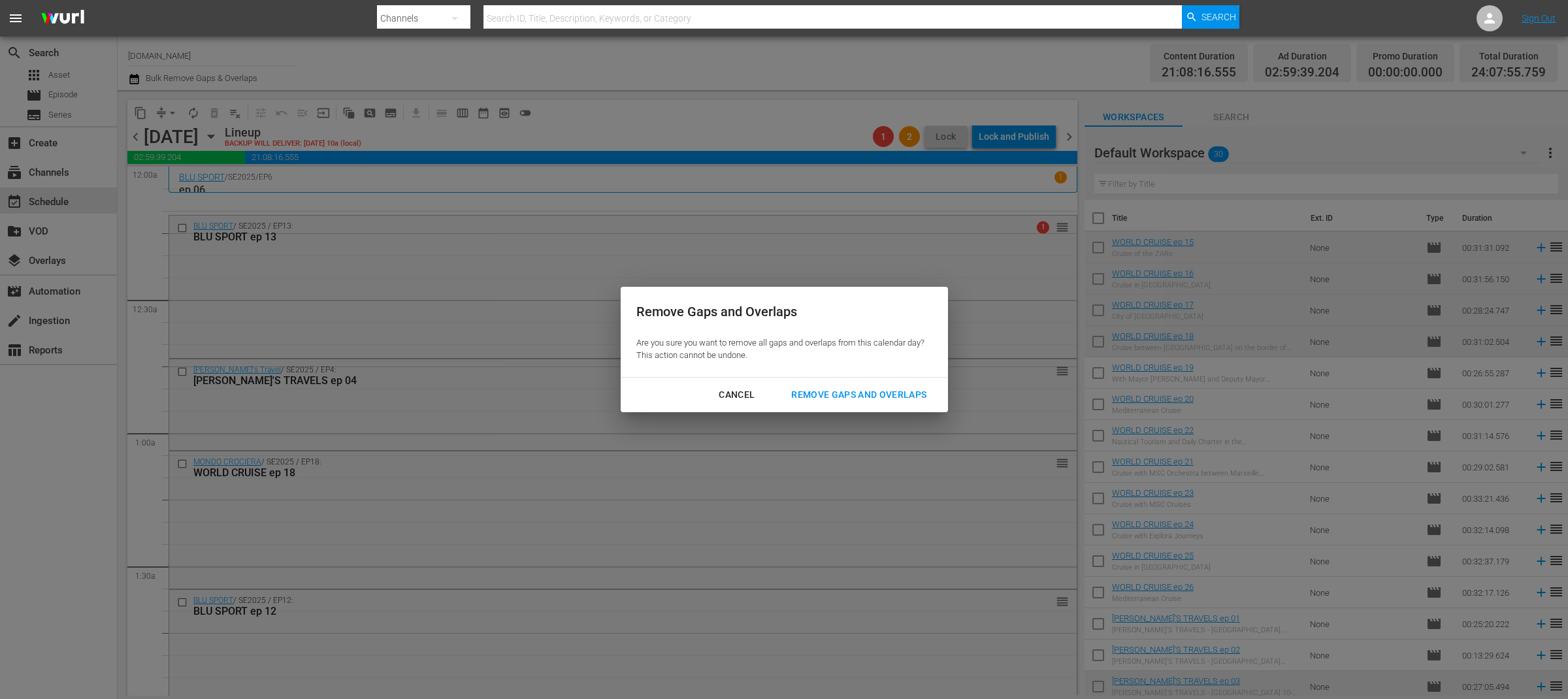
click at [815, 393] on div "Remove Gaps and Overlaps" at bounding box center [859, 394] width 156 height 16
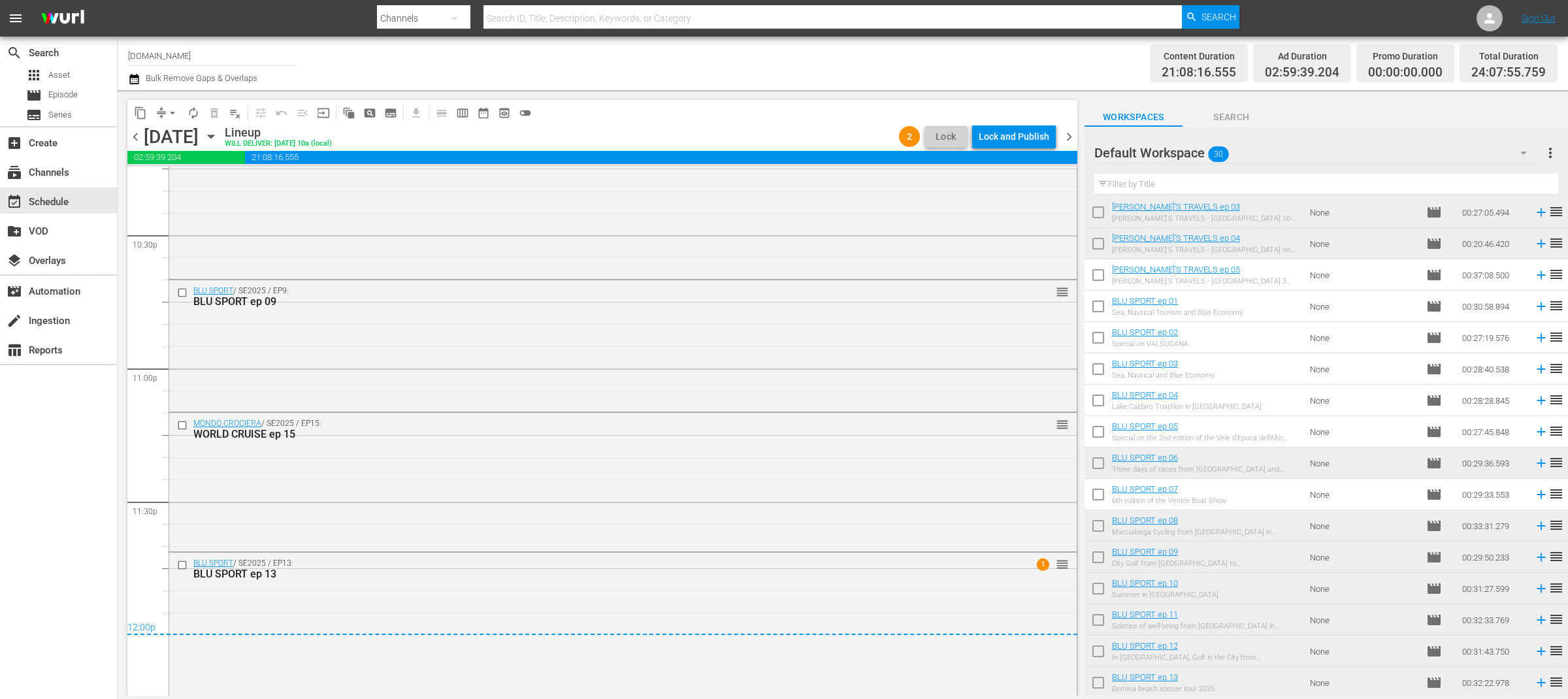
scroll to position [5922, 0]
click at [1014, 133] on div "Lock and Publish" at bounding box center [1014, 136] width 71 height 24
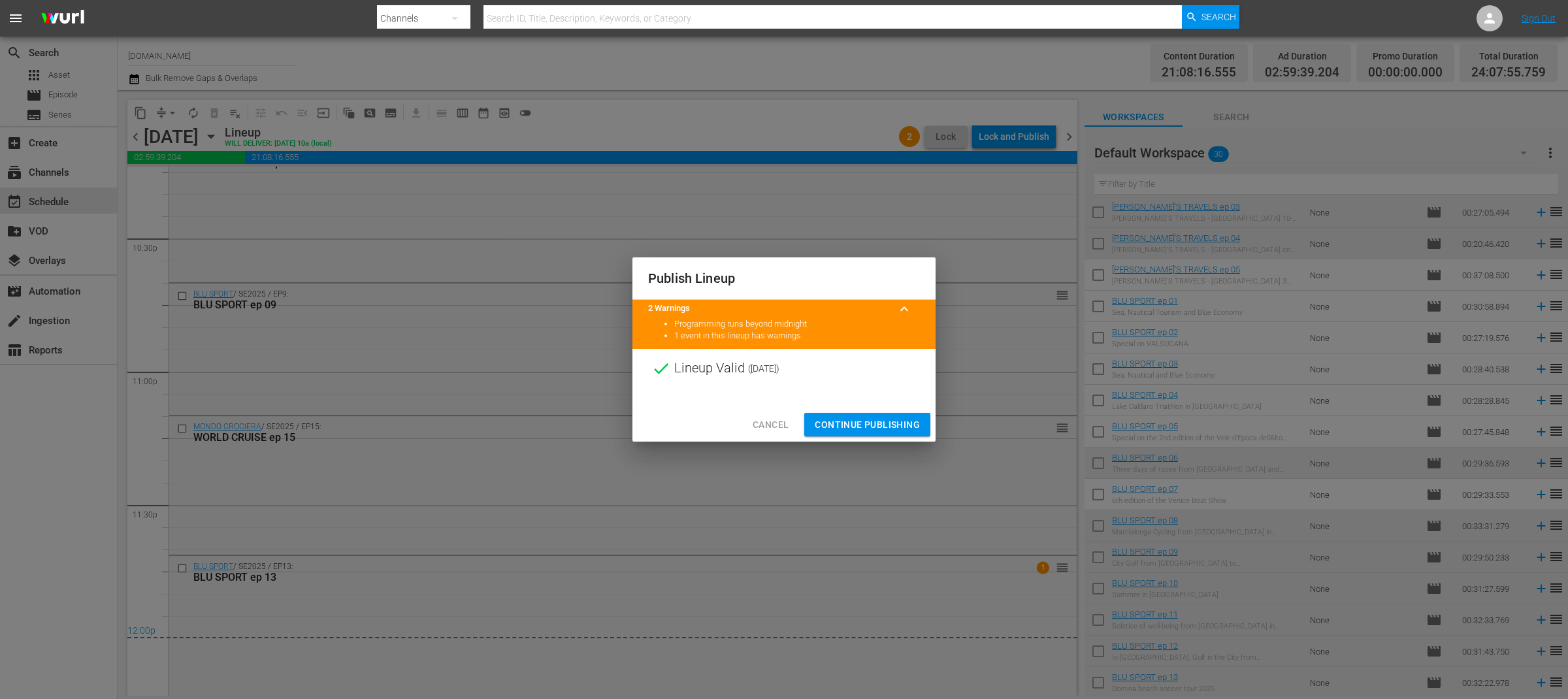
click at [853, 419] on span "Continue Publishing" at bounding box center [867, 424] width 105 height 16
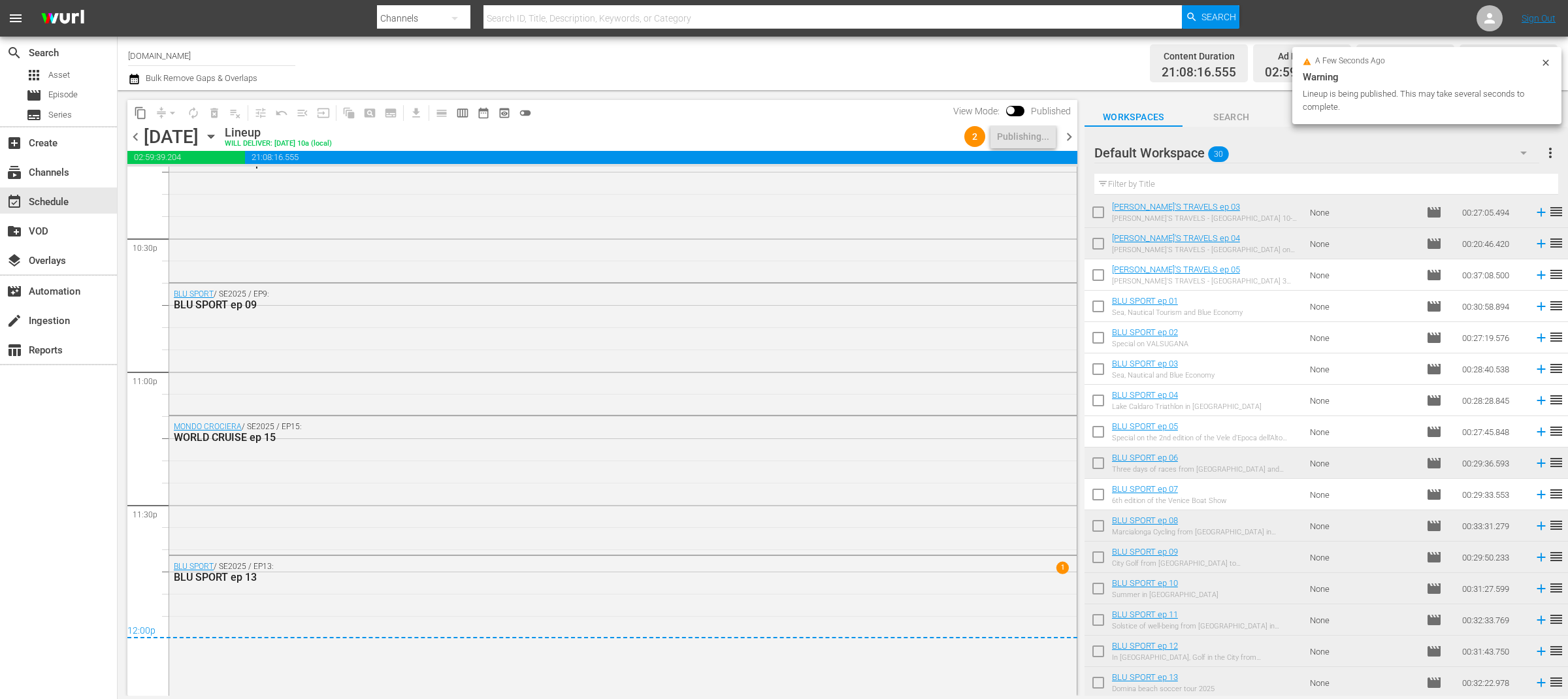
click at [1072, 143] on span "chevron_right" at bounding box center [1068, 136] width 16 height 16
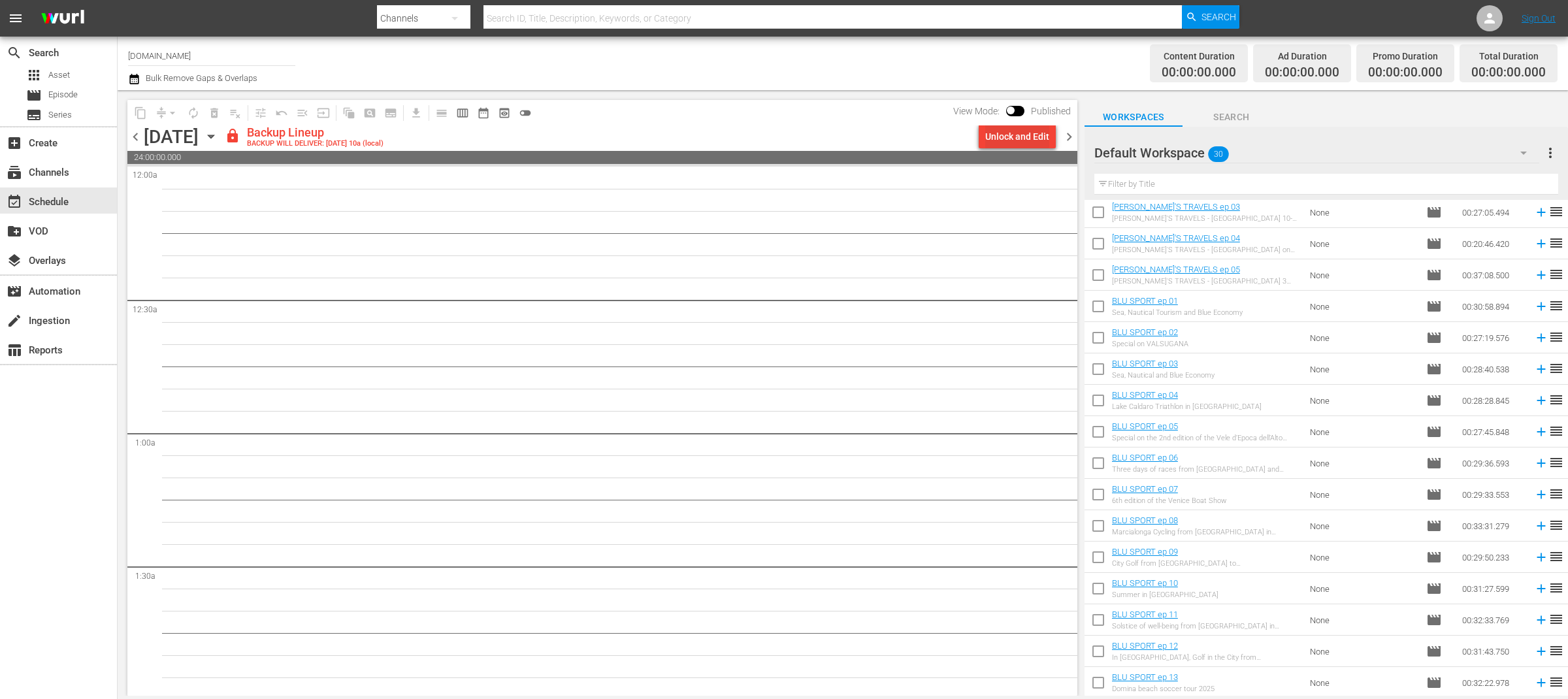
click at [1014, 134] on div "Unlock and Edit" at bounding box center [1017, 136] width 64 height 24
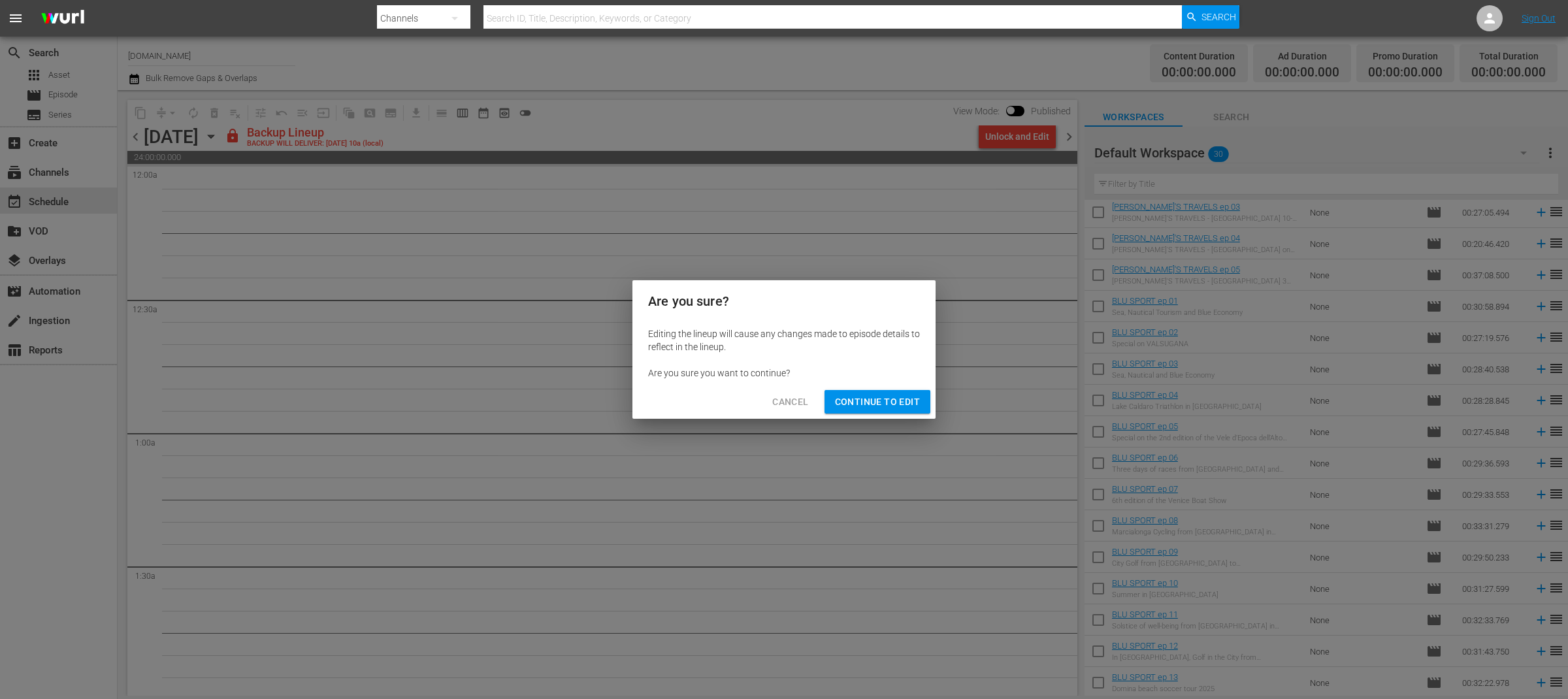
click at [892, 407] on span "Continue to Edit" at bounding box center [877, 402] width 85 height 16
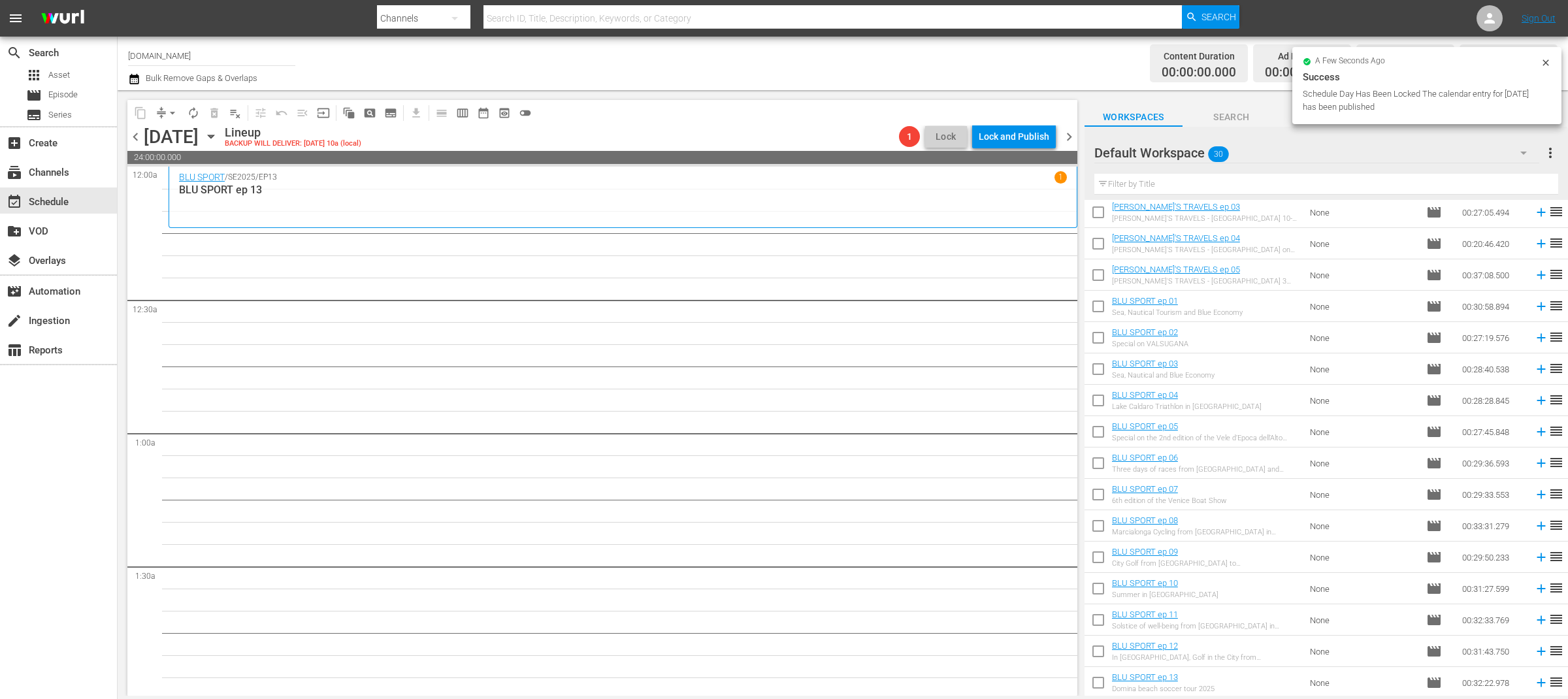
click at [134, 136] on span "chevron_left" at bounding box center [135, 136] width 16 height 16
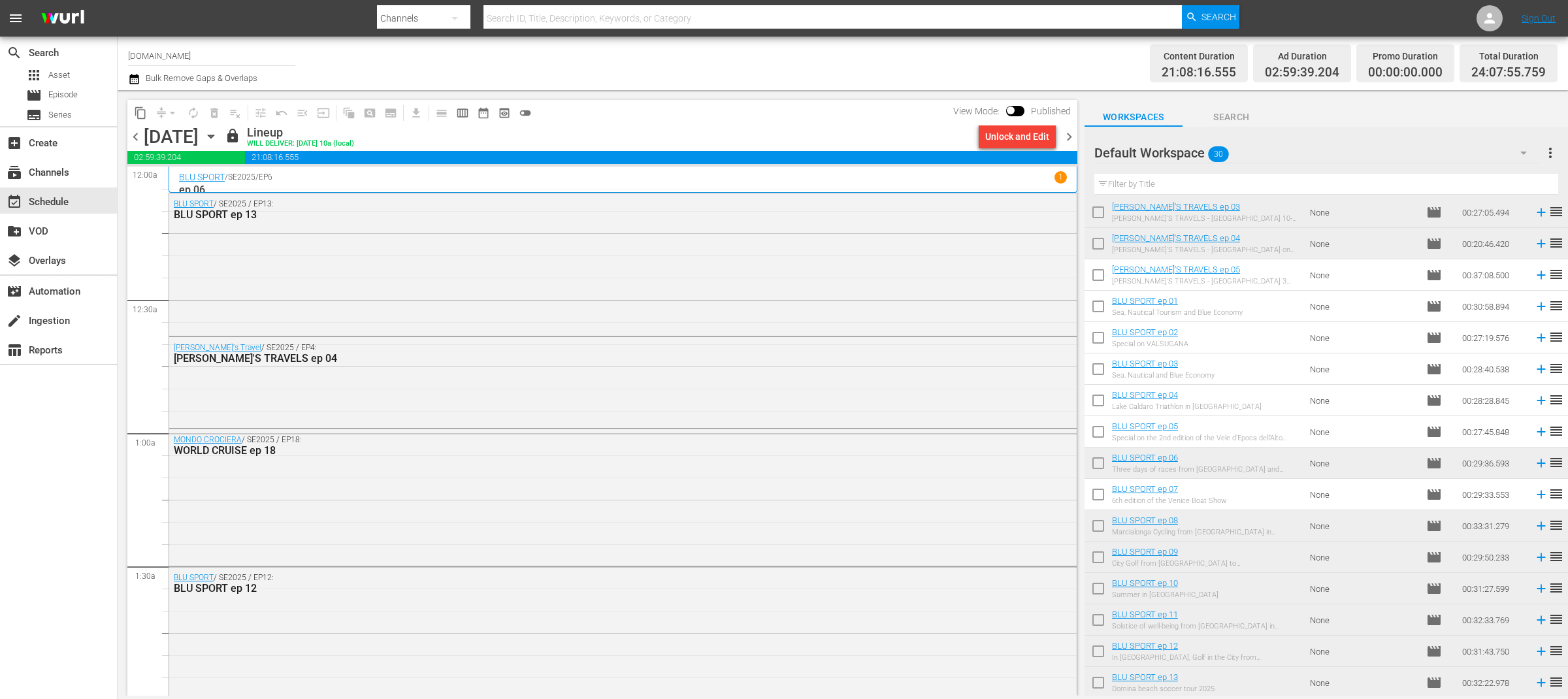
click at [134, 136] on span "chevron_left" at bounding box center [135, 136] width 16 height 16
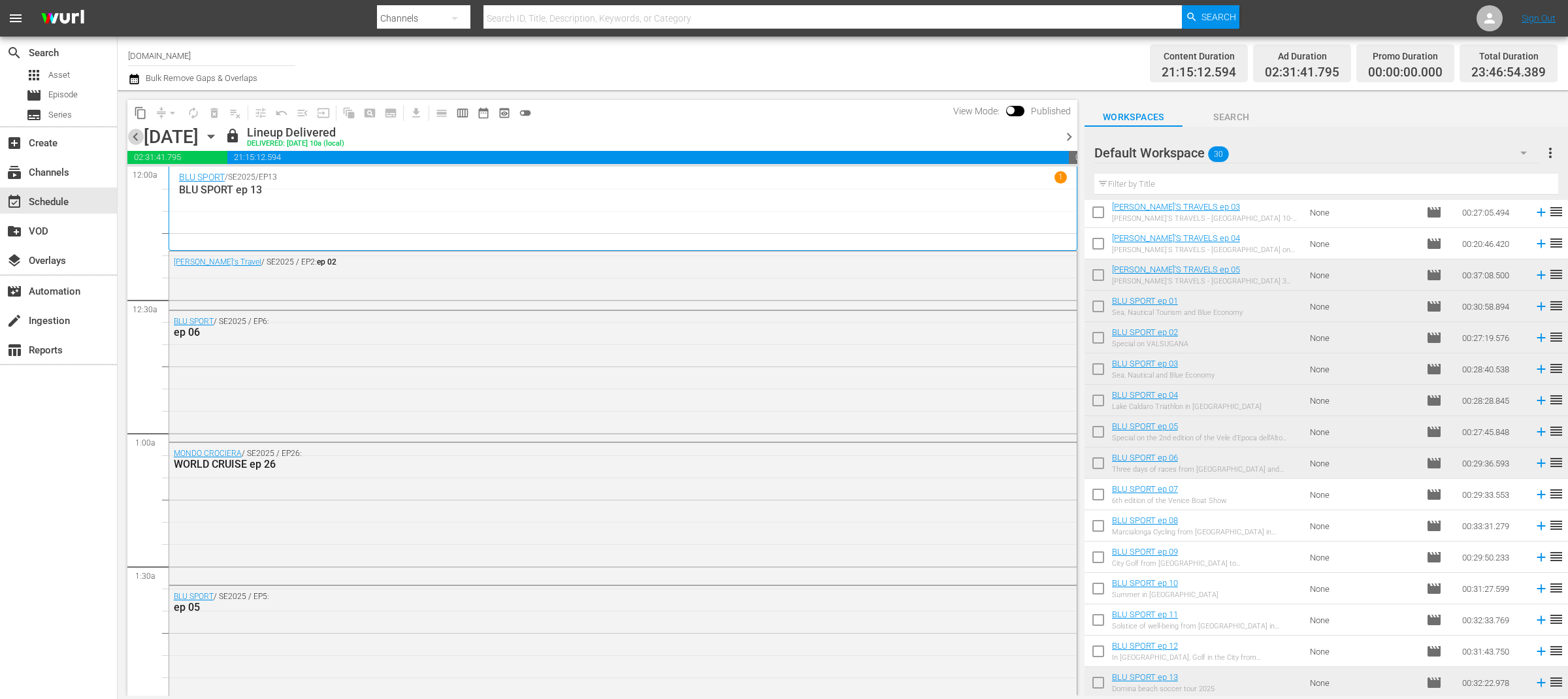
click at [134, 136] on span "chevron_left" at bounding box center [135, 136] width 16 height 16
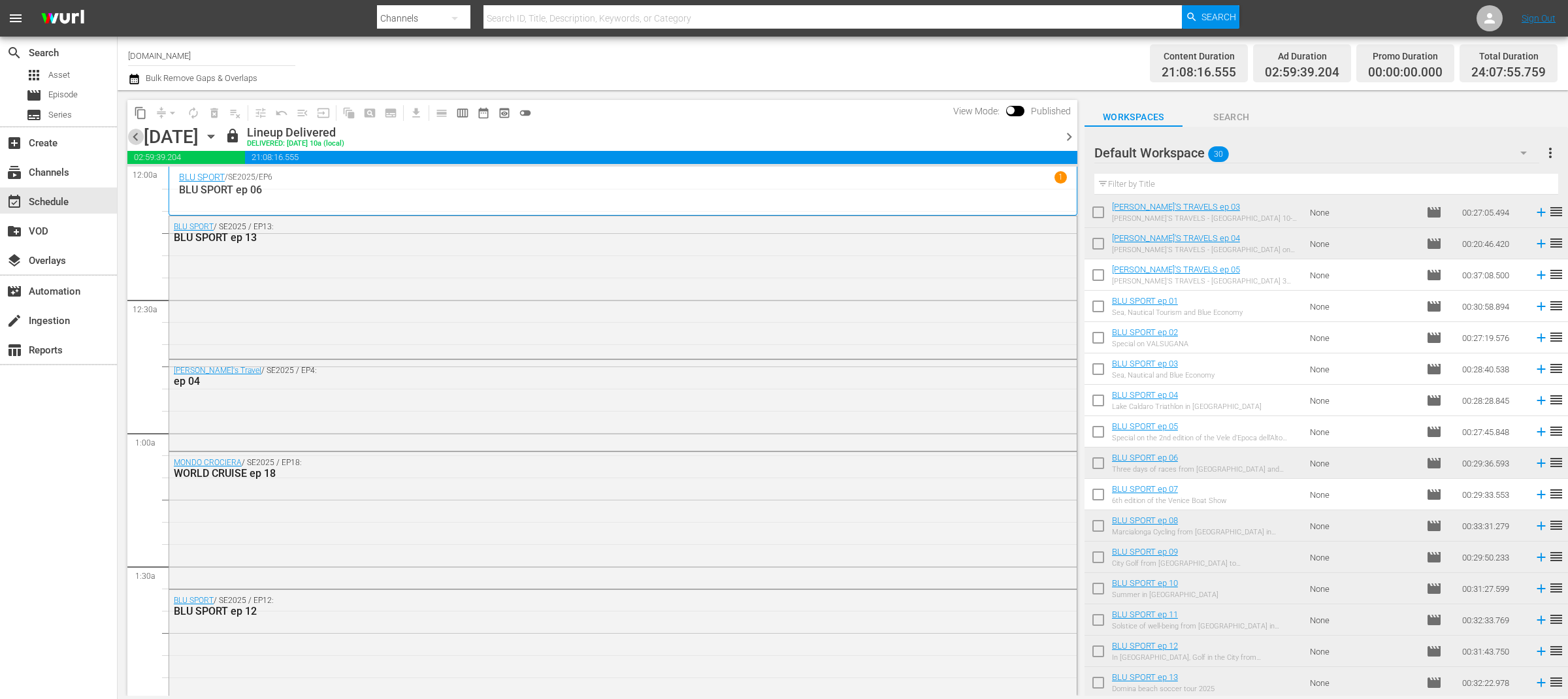
click at [134, 136] on span "chevron_left" at bounding box center [135, 136] width 16 height 16
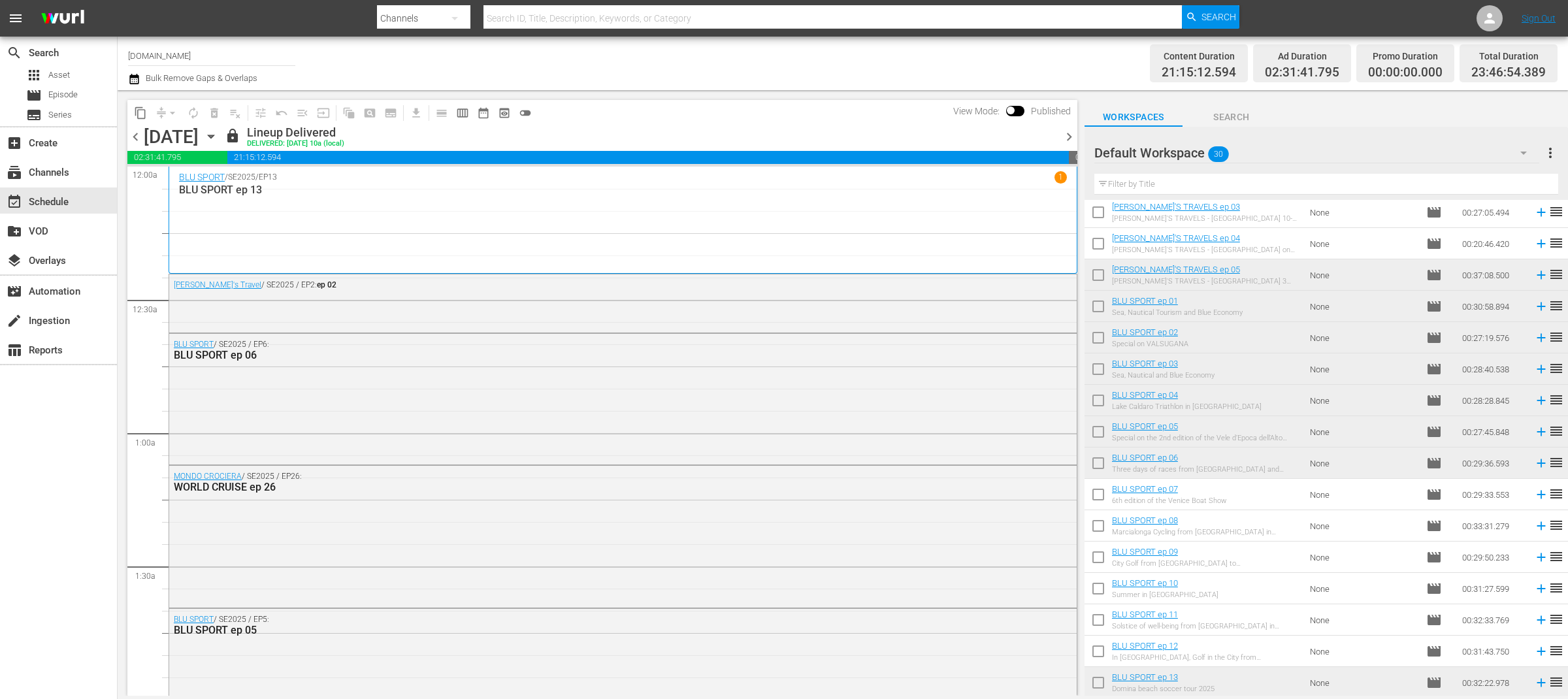
click at [134, 136] on span "chevron_left" at bounding box center [135, 136] width 16 height 16
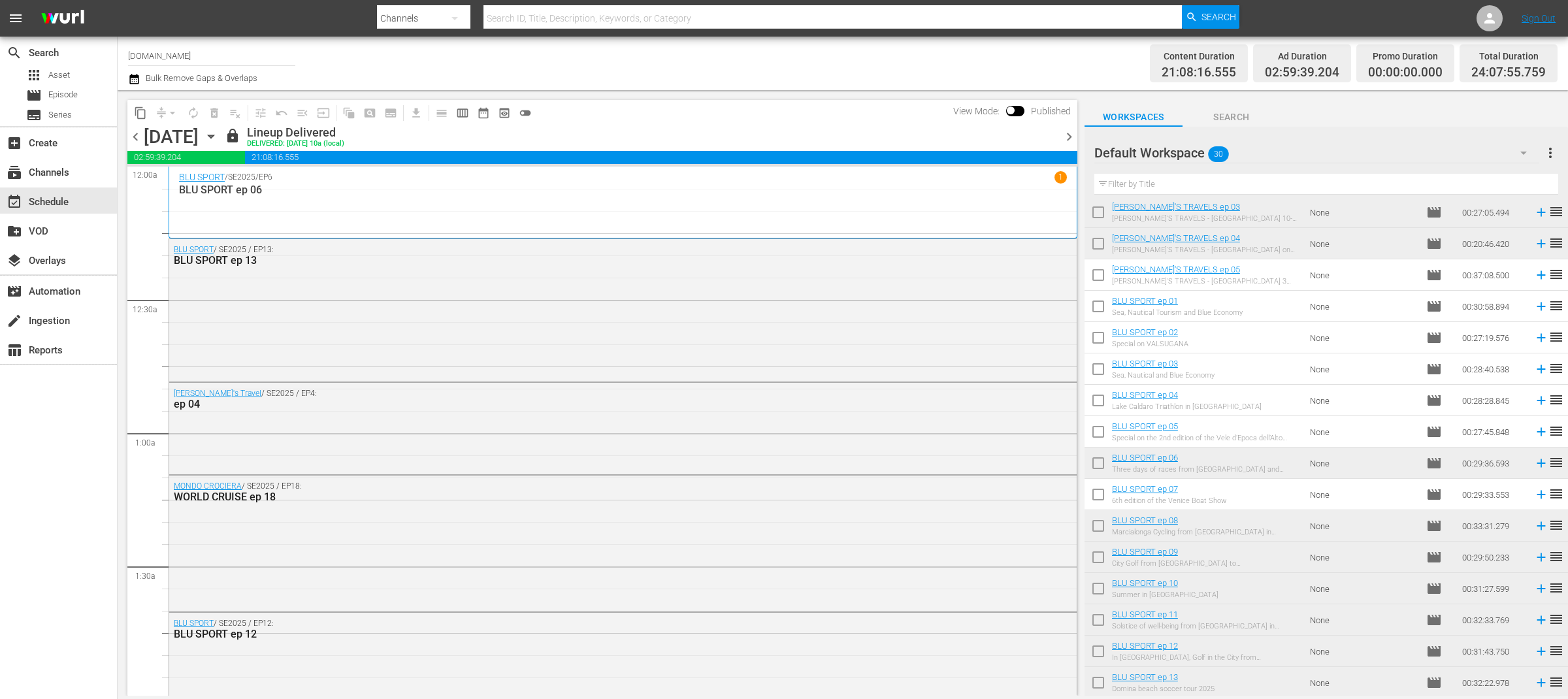
click at [134, 136] on span "chevron_left" at bounding box center [135, 136] width 16 height 16
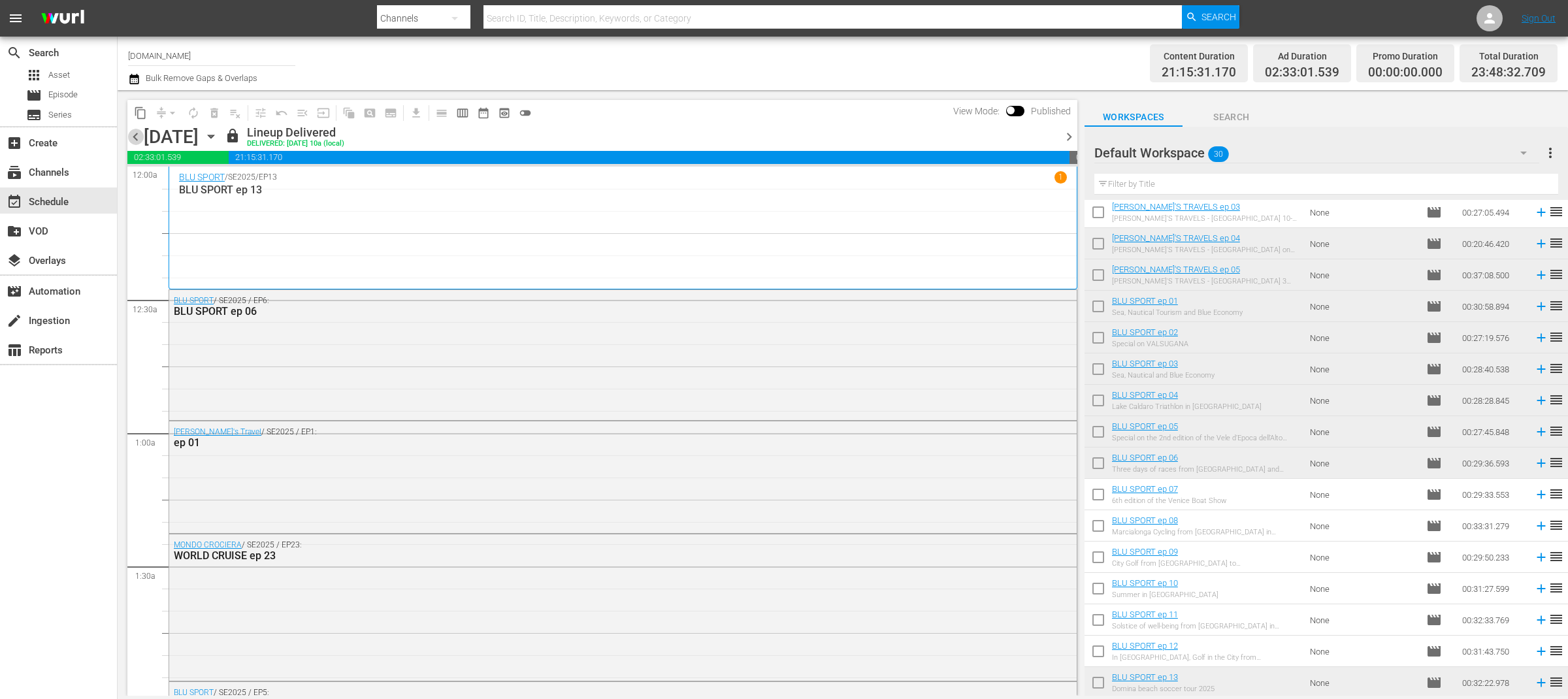
click at [134, 136] on span "chevron_left" at bounding box center [135, 136] width 16 height 16
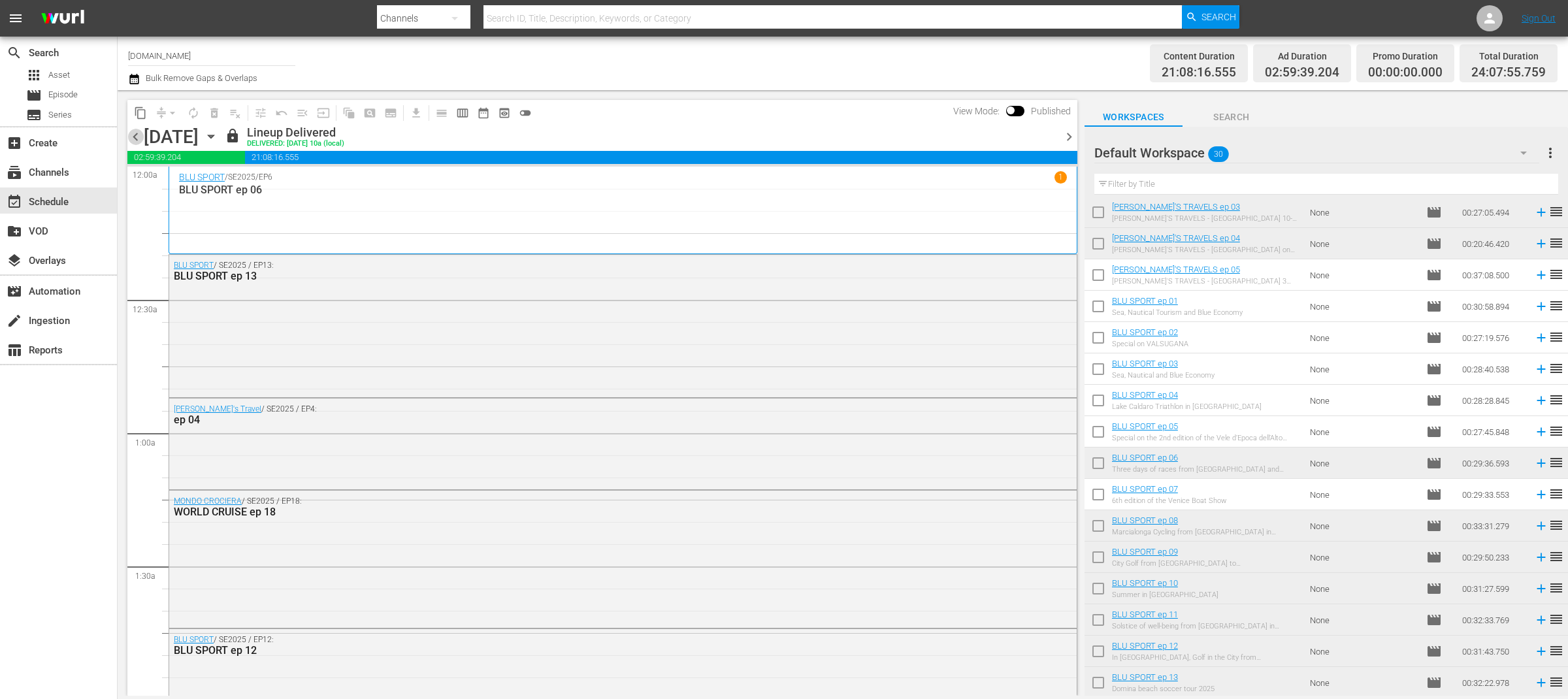
click at [134, 136] on span "chevron_left" at bounding box center [135, 136] width 16 height 16
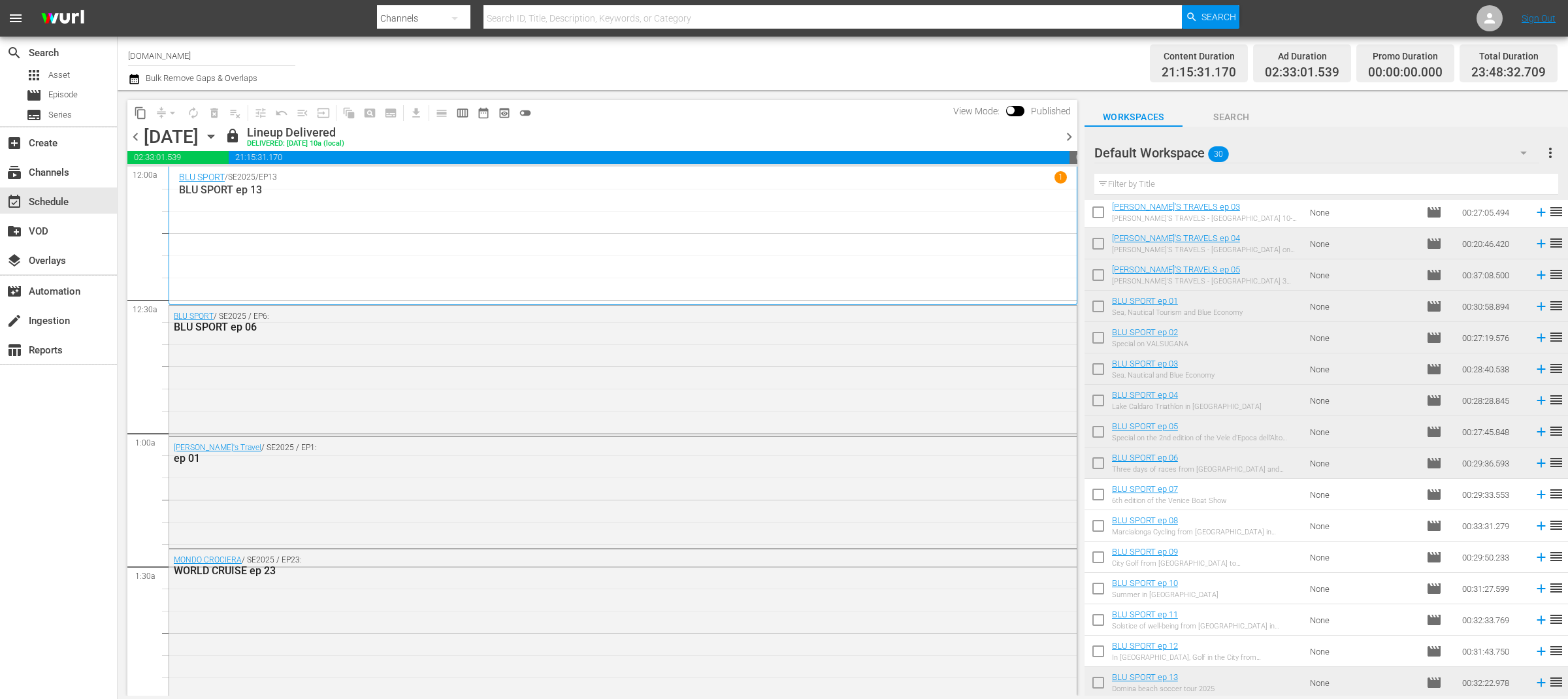
click at [1072, 137] on span "chevron_right" at bounding box center [1068, 136] width 16 height 16
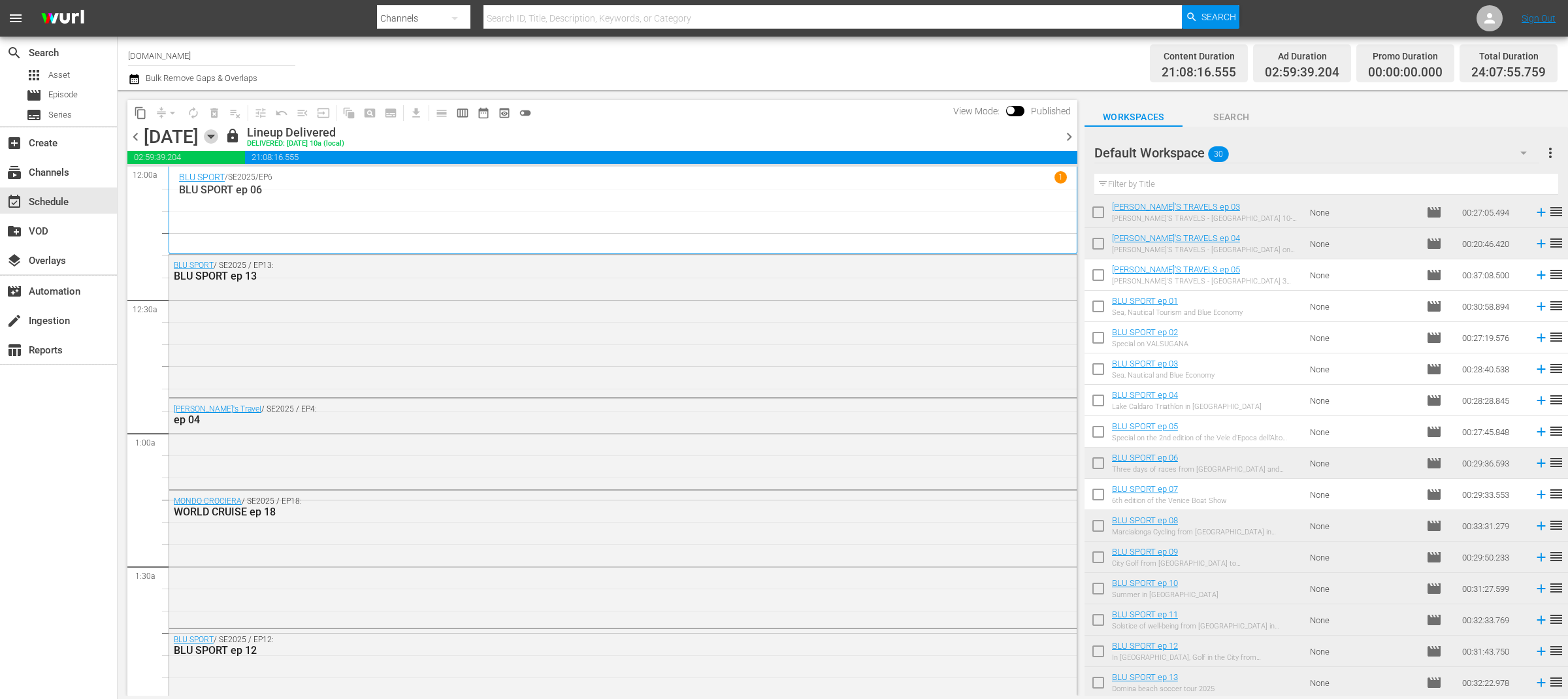
click at [218, 139] on icon "button" at bounding box center [210, 136] width 14 height 14
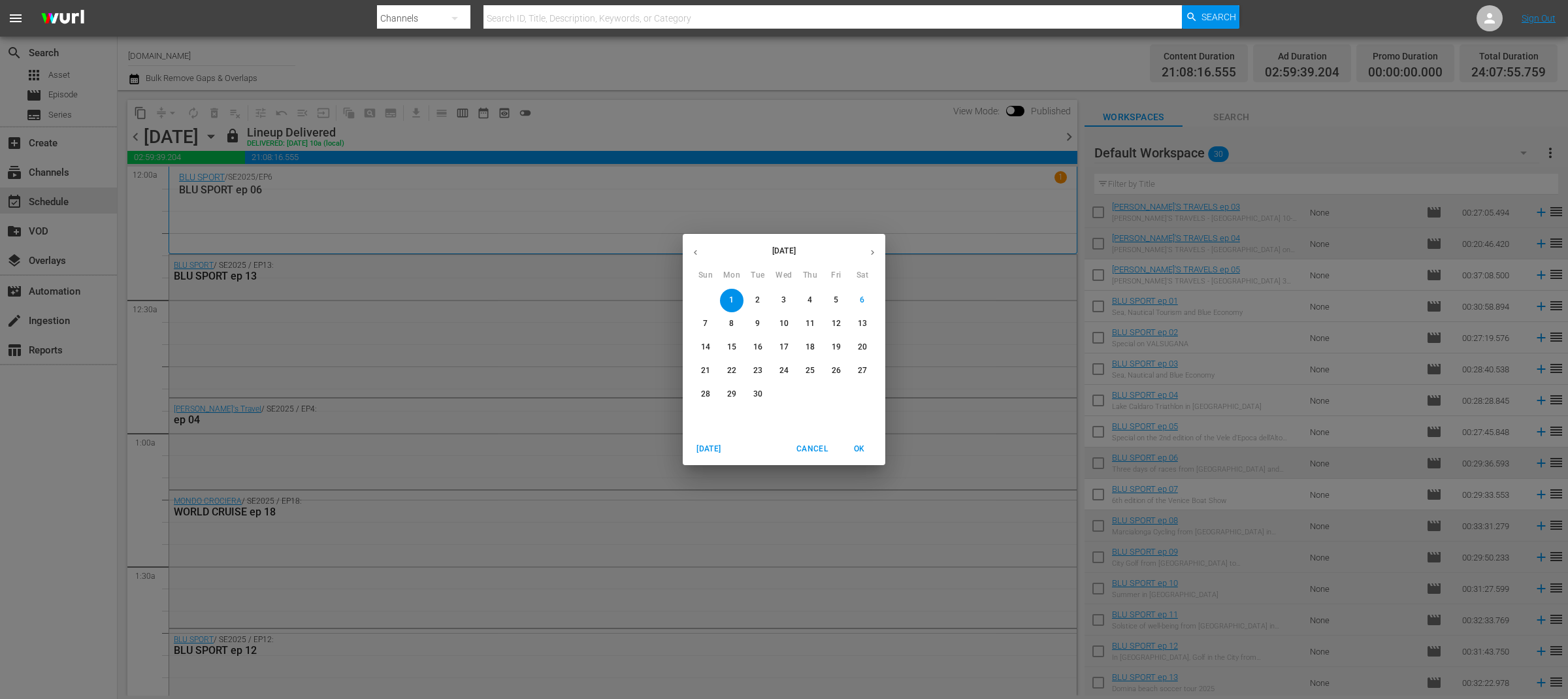
click at [705, 321] on p "7" at bounding box center [705, 323] width 5 height 11
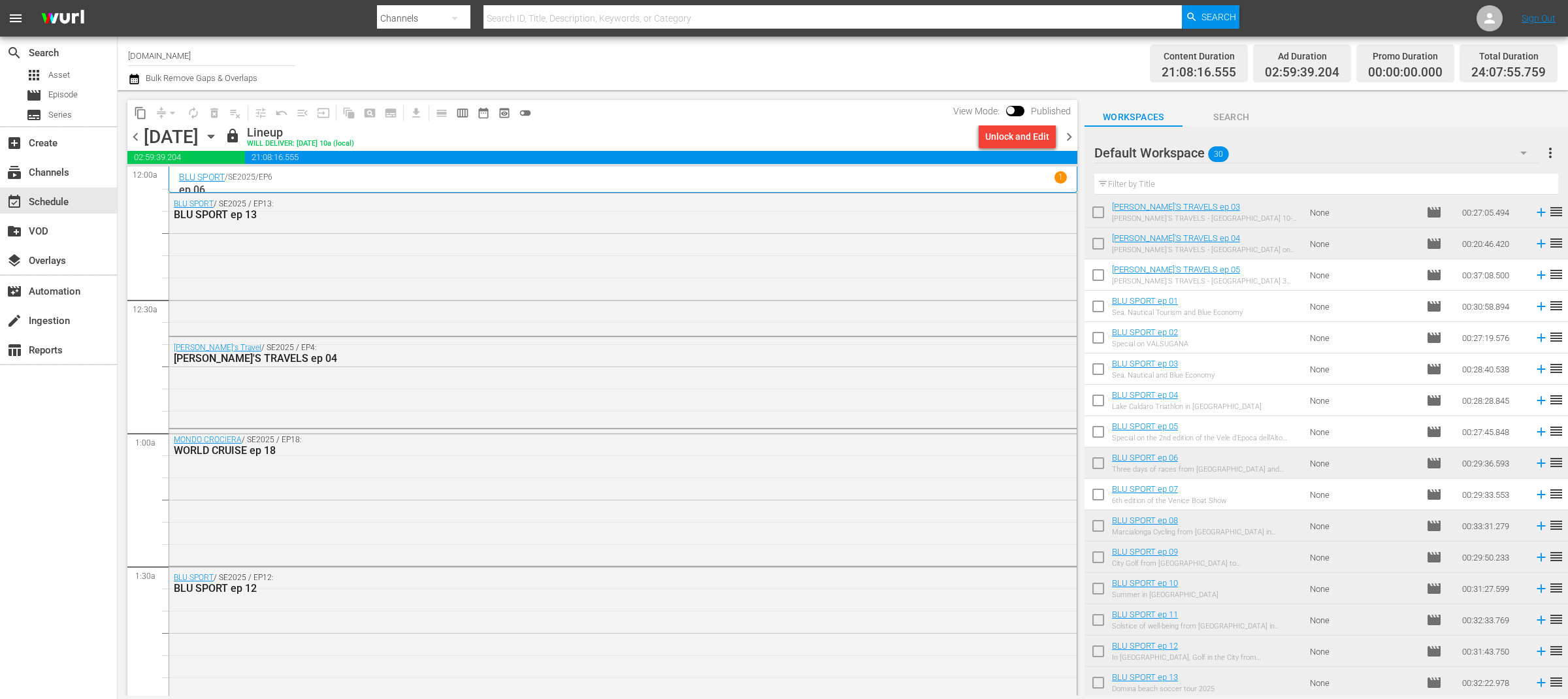
click at [1070, 134] on span "chevron_right" at bounding box center [1068, 136] width 16 height 16
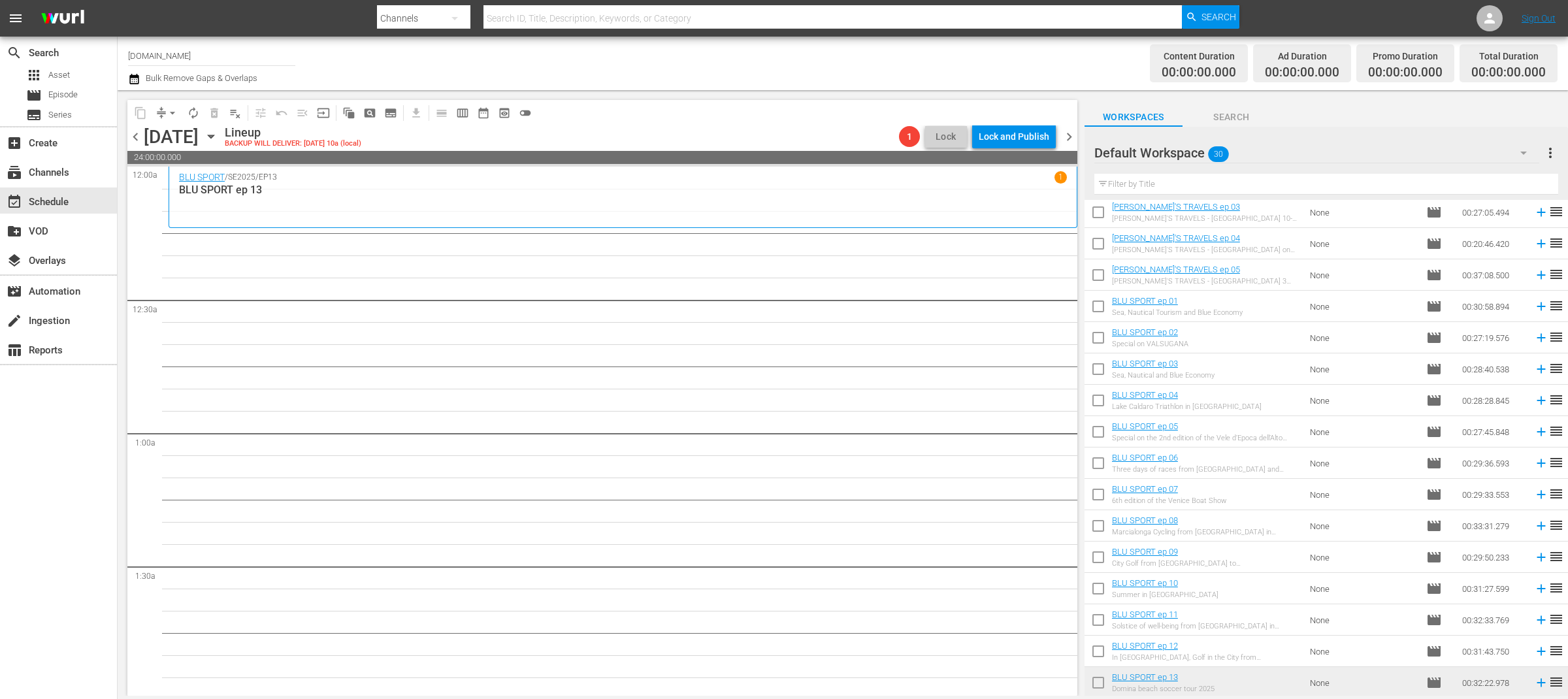
click at [141, 138] on span "chevron_left" at bounding box center [135, 136] width 16 height 16
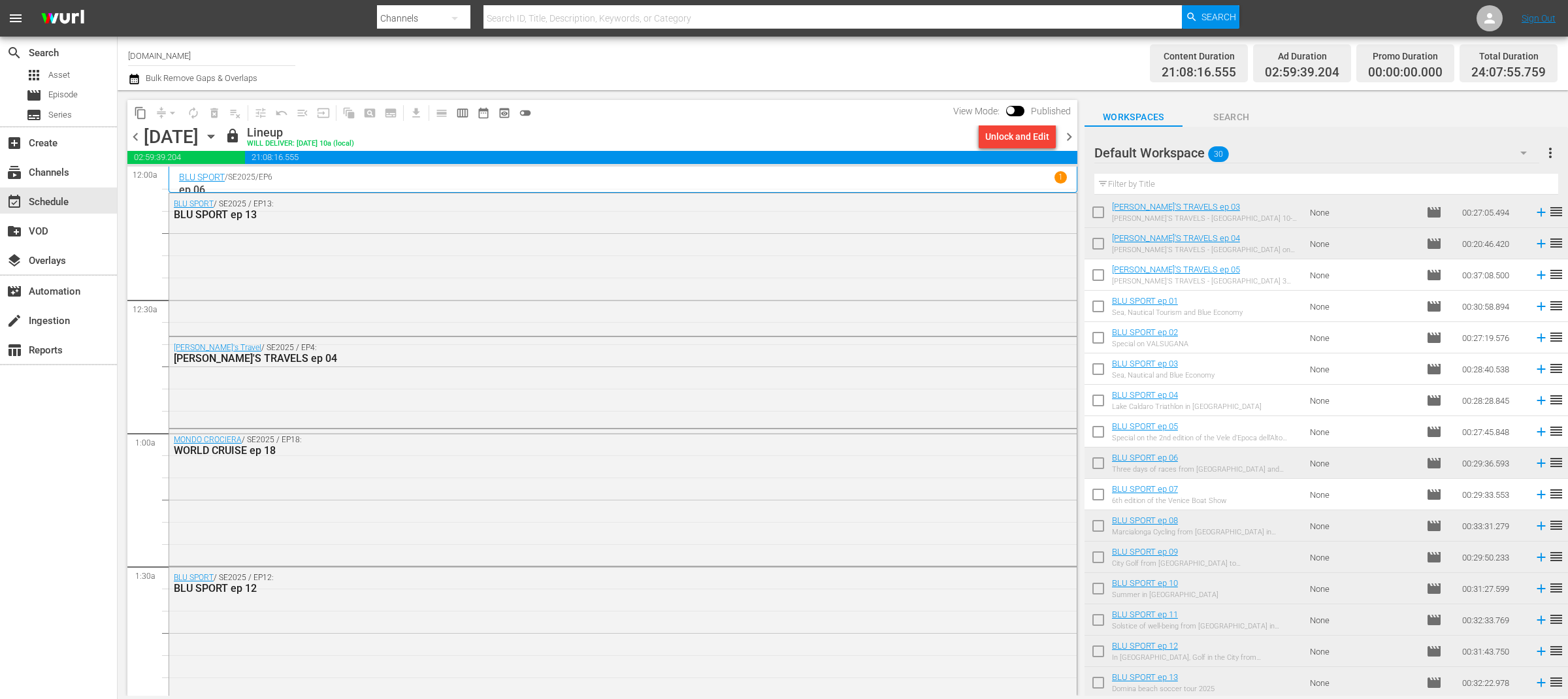
click at [138, 138] on span "chevron_left" at bounding box center [135, 136] width 16 height 16
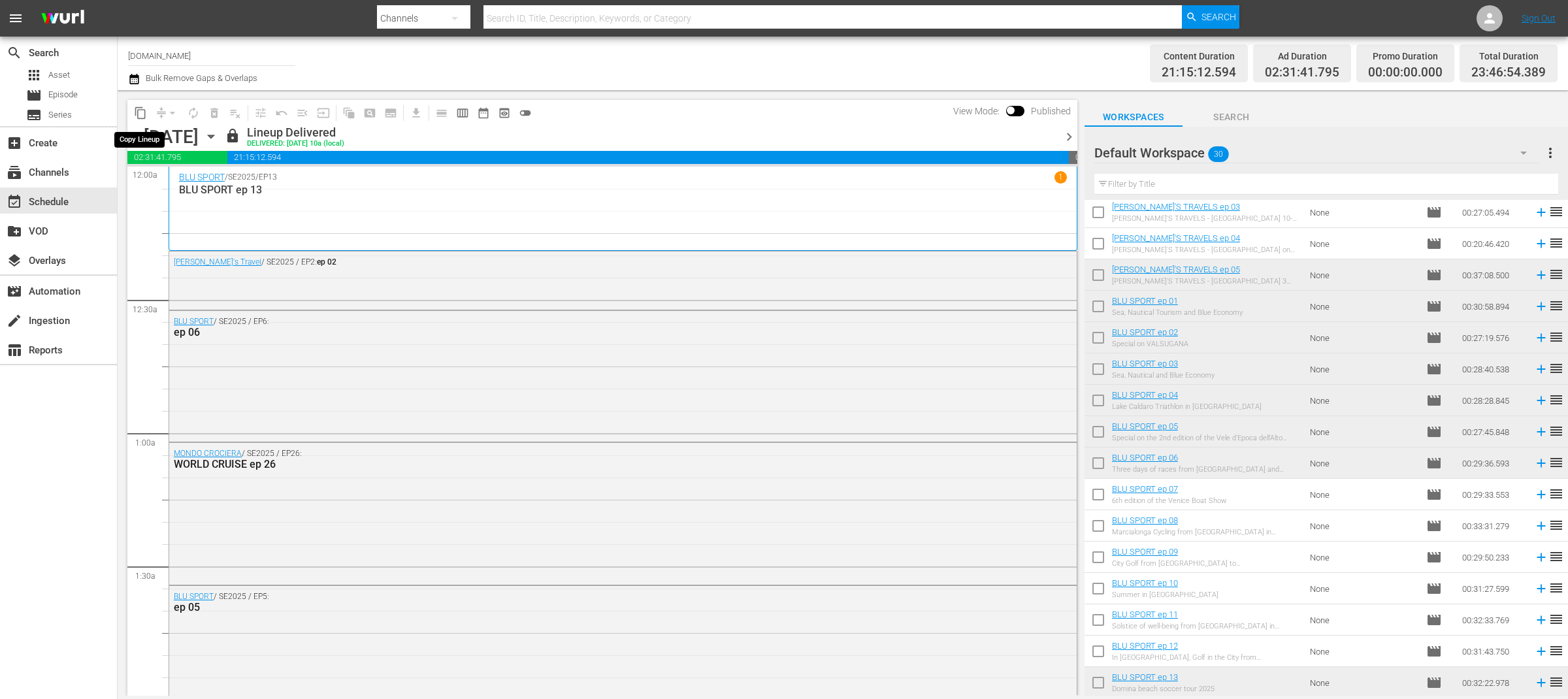
click at [139, 109] on span "content_copy" at bounding box center [140, 113] width 13 height 13
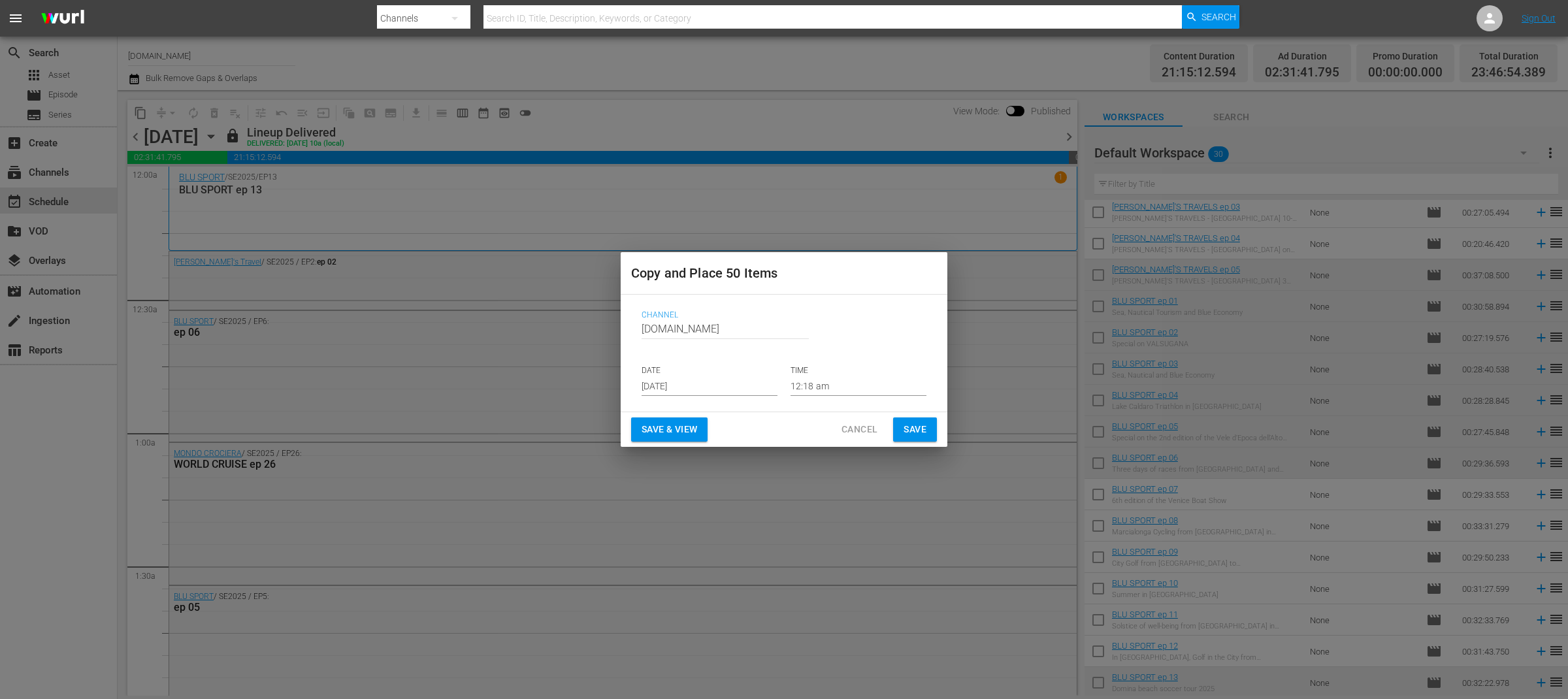
click at [723, 385] on input "[DATE]" at bounding box center [709, 386] width 136 height 20
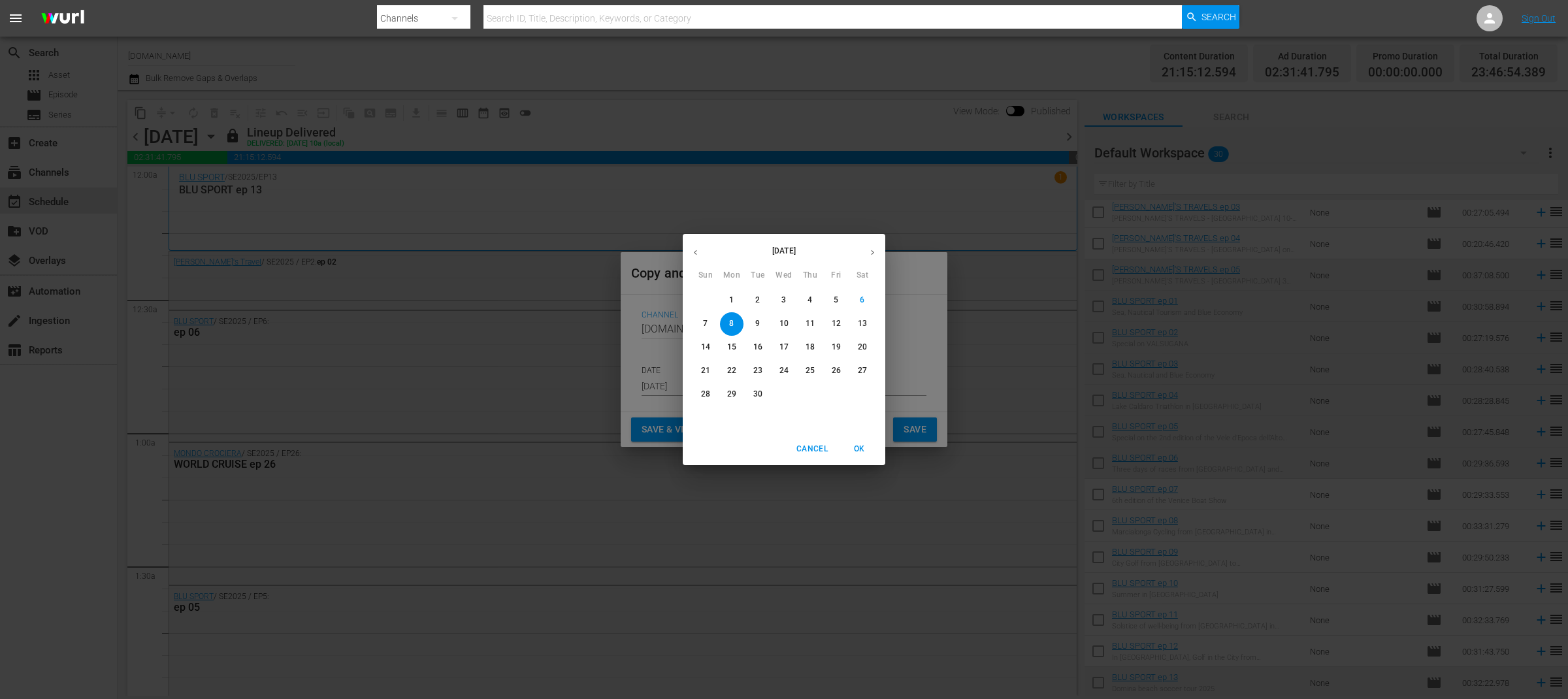
click at [731, 324] on p "8" at bounding box center [731, 323] width 5 height 11
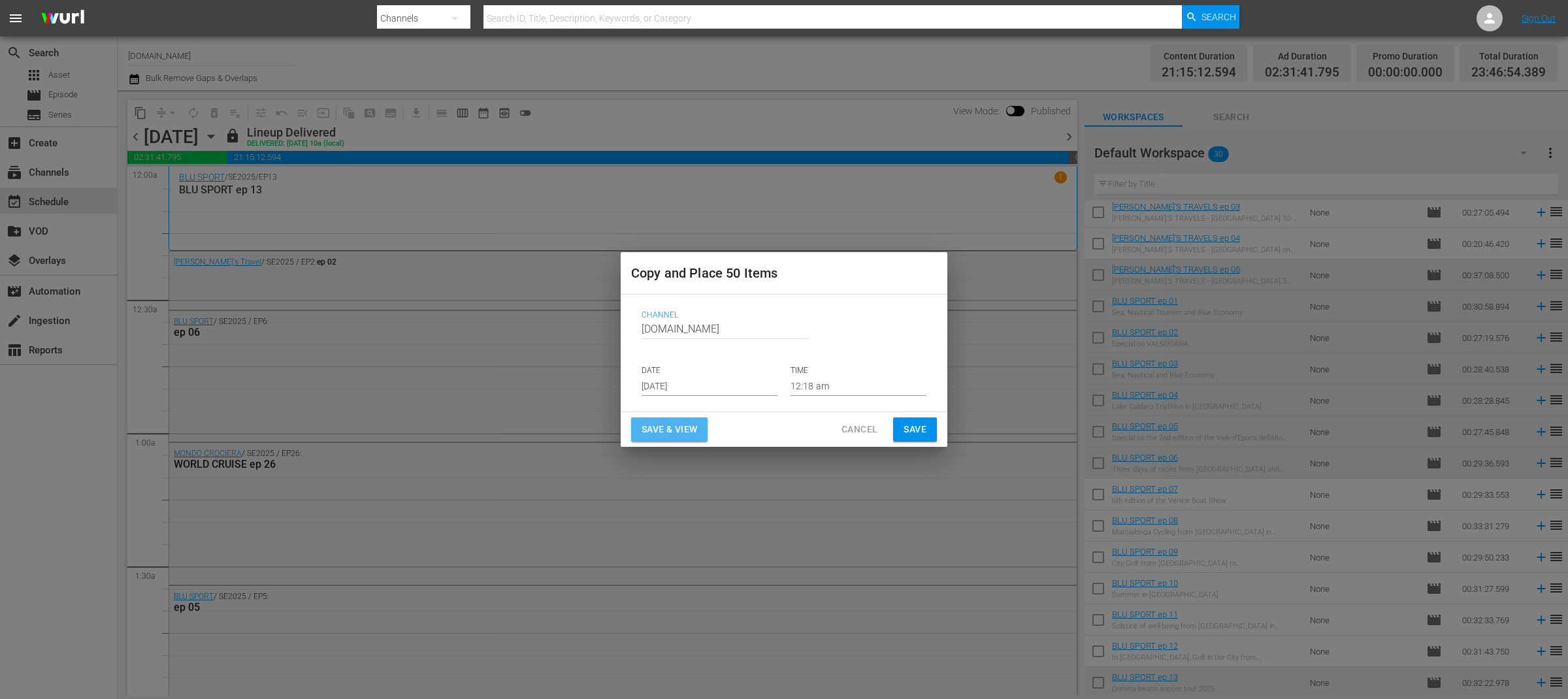
click at [697, 426] on span "Save & View" at bounding box center [669, 428] width 56 height 16
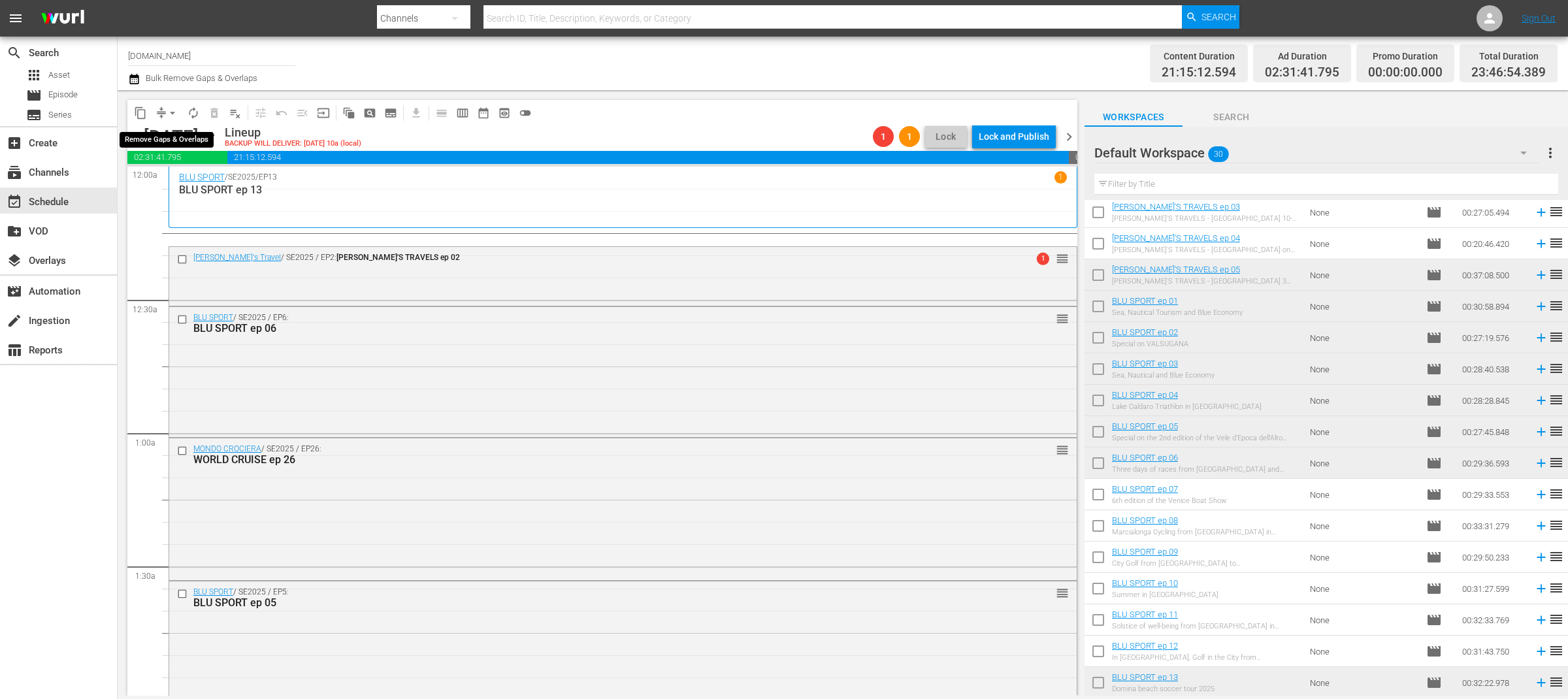
click at [171, 110] on span "arrow_drop_down" at bounding box center [172, 113] width 13 height 13
click at [194, 183] on li "Align to End of Previous Day" at bounding box center [173, 181] width 137 height 21
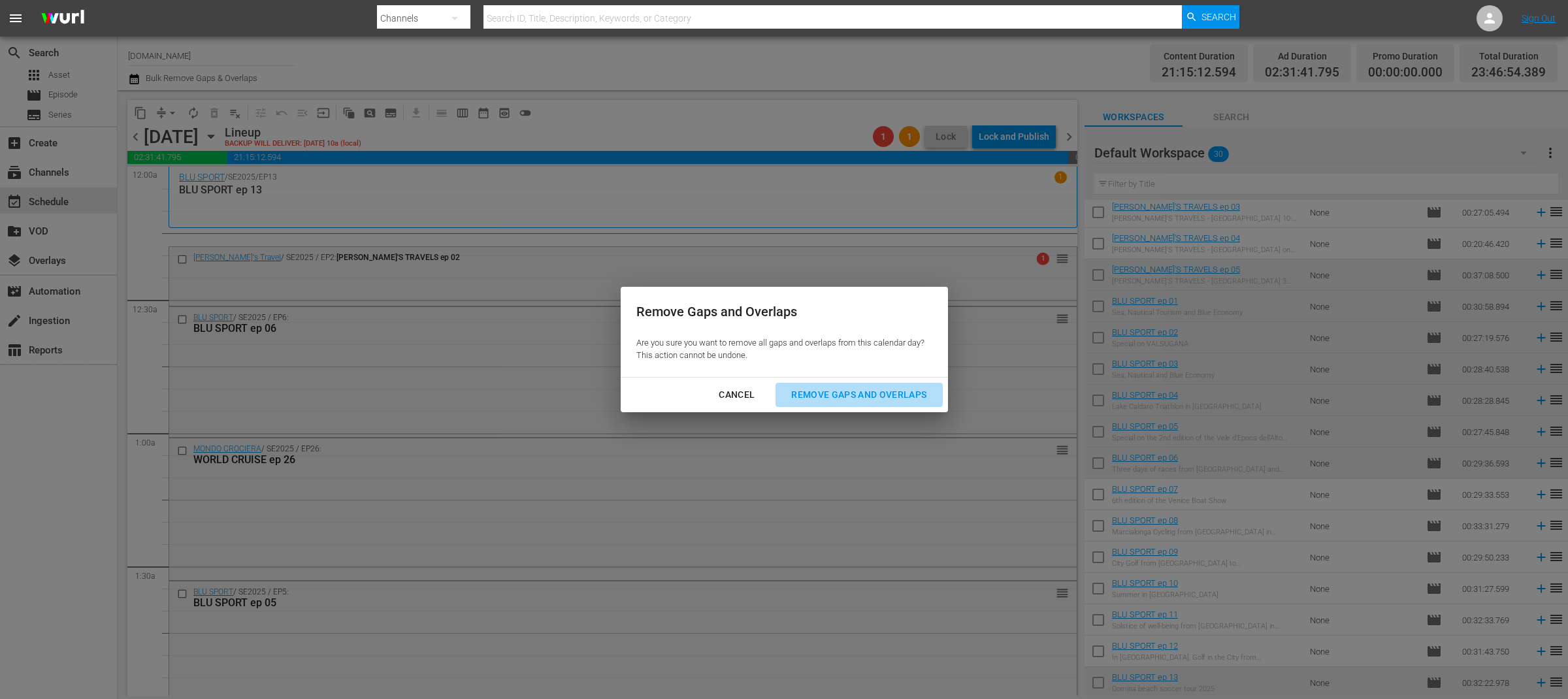
click at [824, 394] on div "Remove Gaps and Overlaps" at bounding box center [859, 394] width 156 height 16
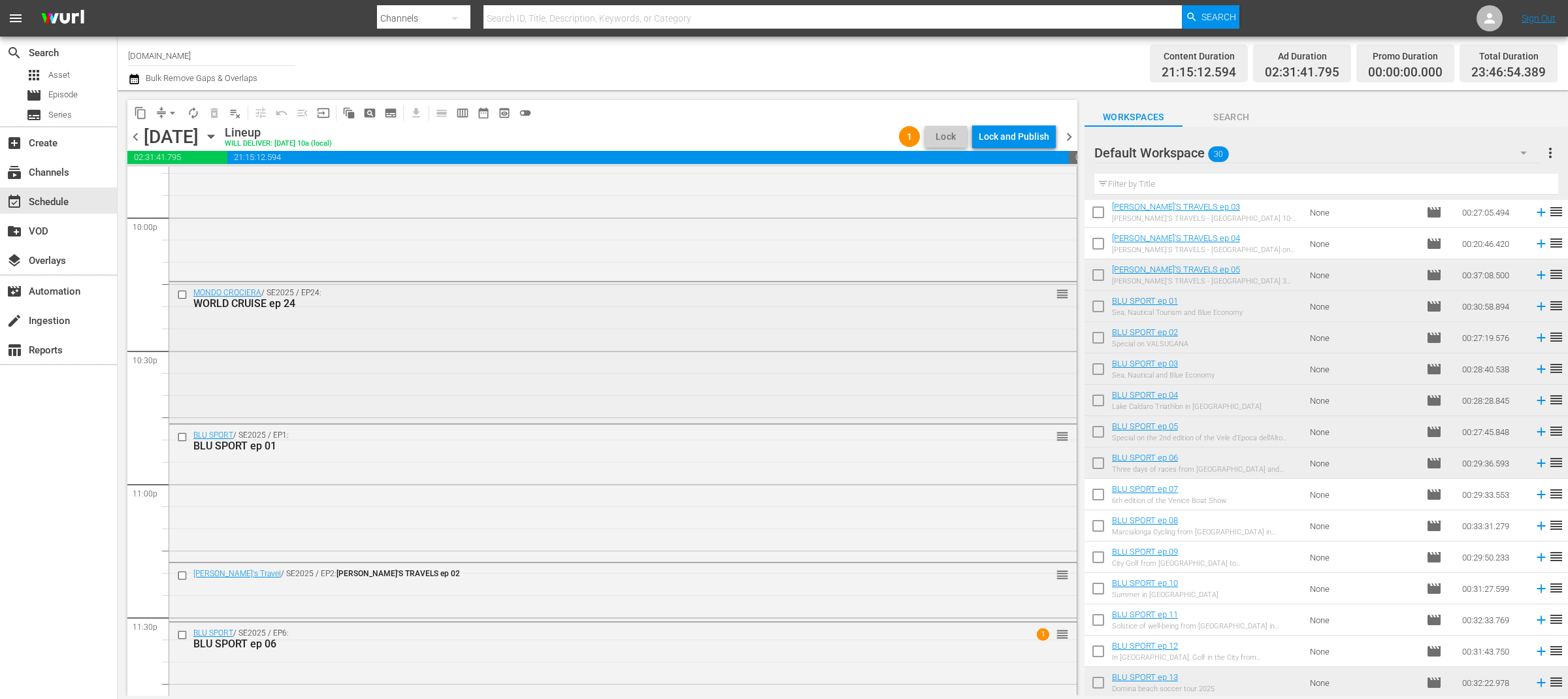
scroll to position [5867, 0]
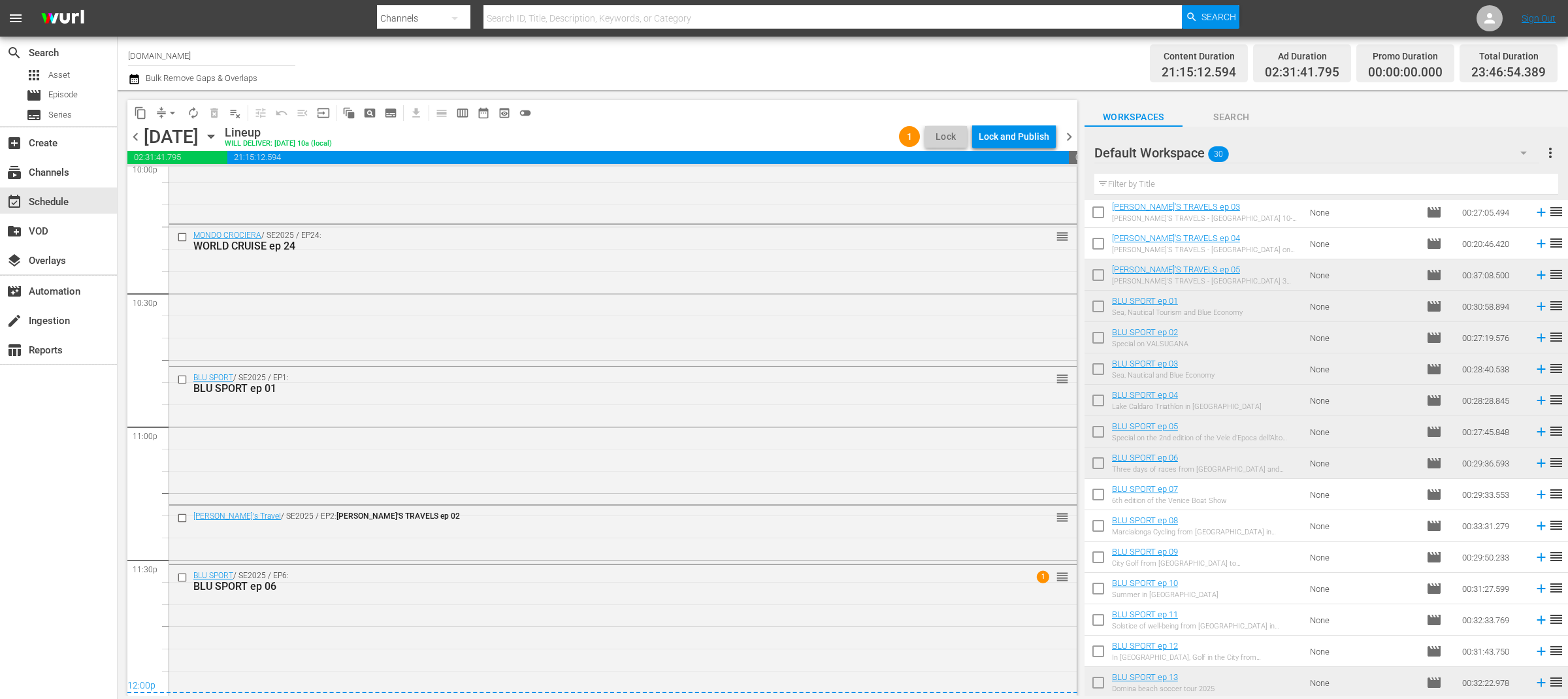
click at [1068, 133] on span "chevron_right" at bounding box center [1068, 136] width 16 height 16
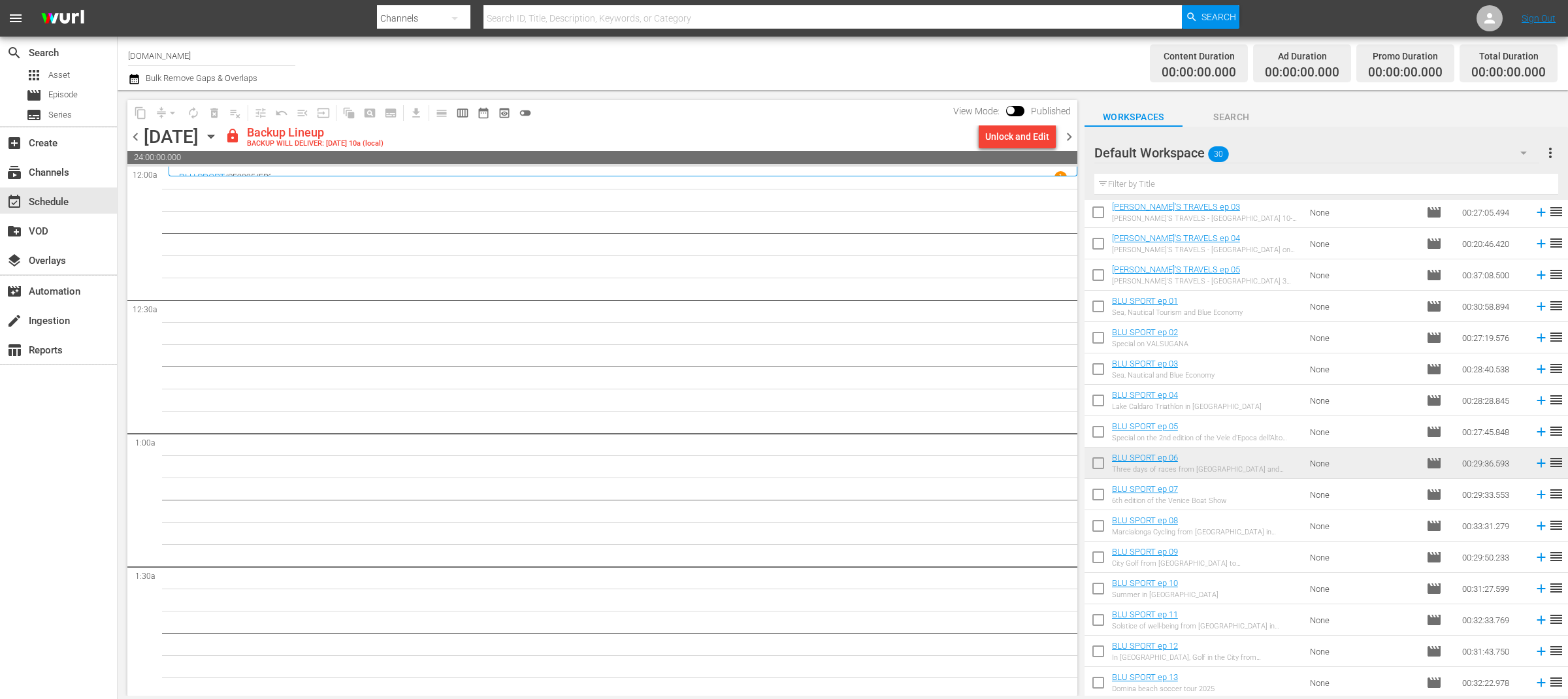
click at [133, 134] on span "chevron_left" at bounding box center [135, 136] width 16 height 16
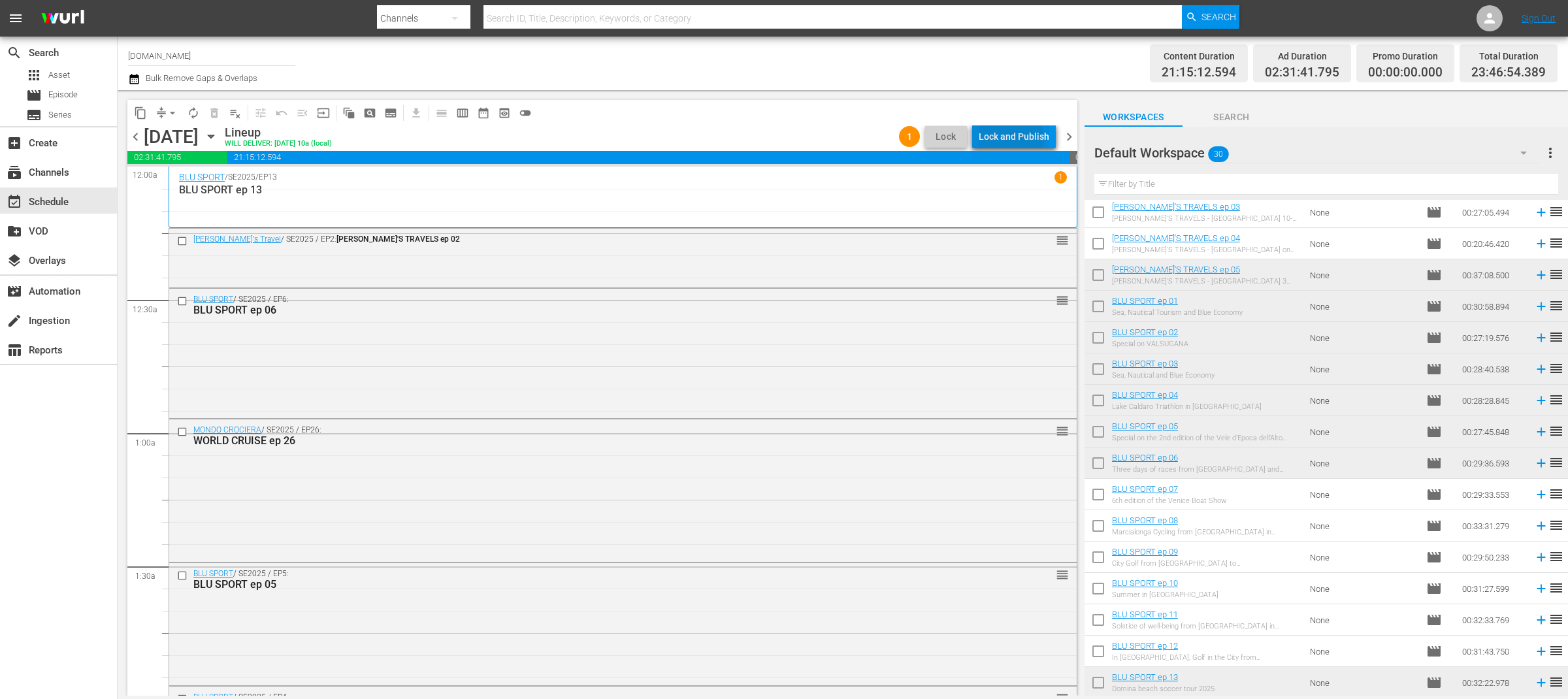
click at [1003, 139] on div "Lock and Publish" at bounding box center [1014, 136] width 71 height 24
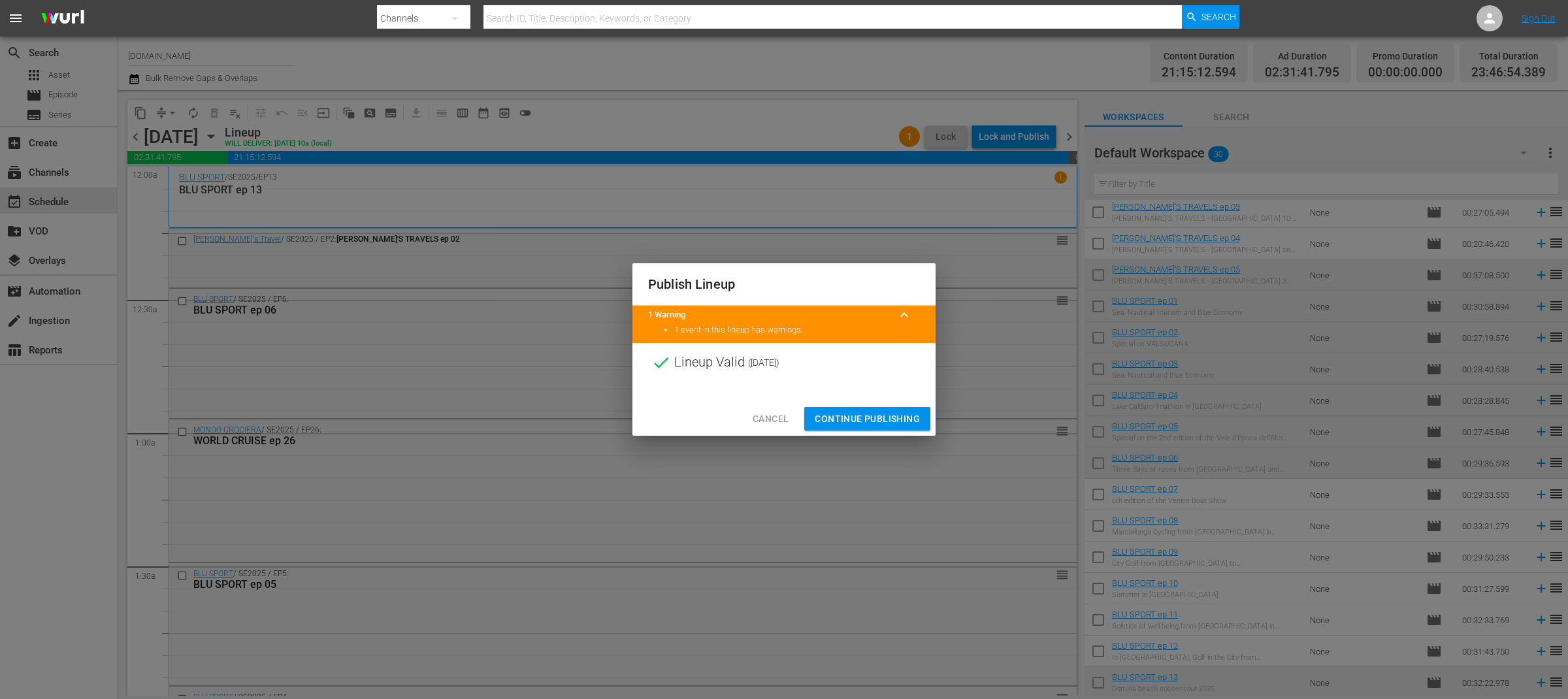
click at [897, 422] on span "Continue Publishing" at bounding box center [867, 418] width 105 height 16
